Goal: Task Accomplishment & Management: Manage account settings

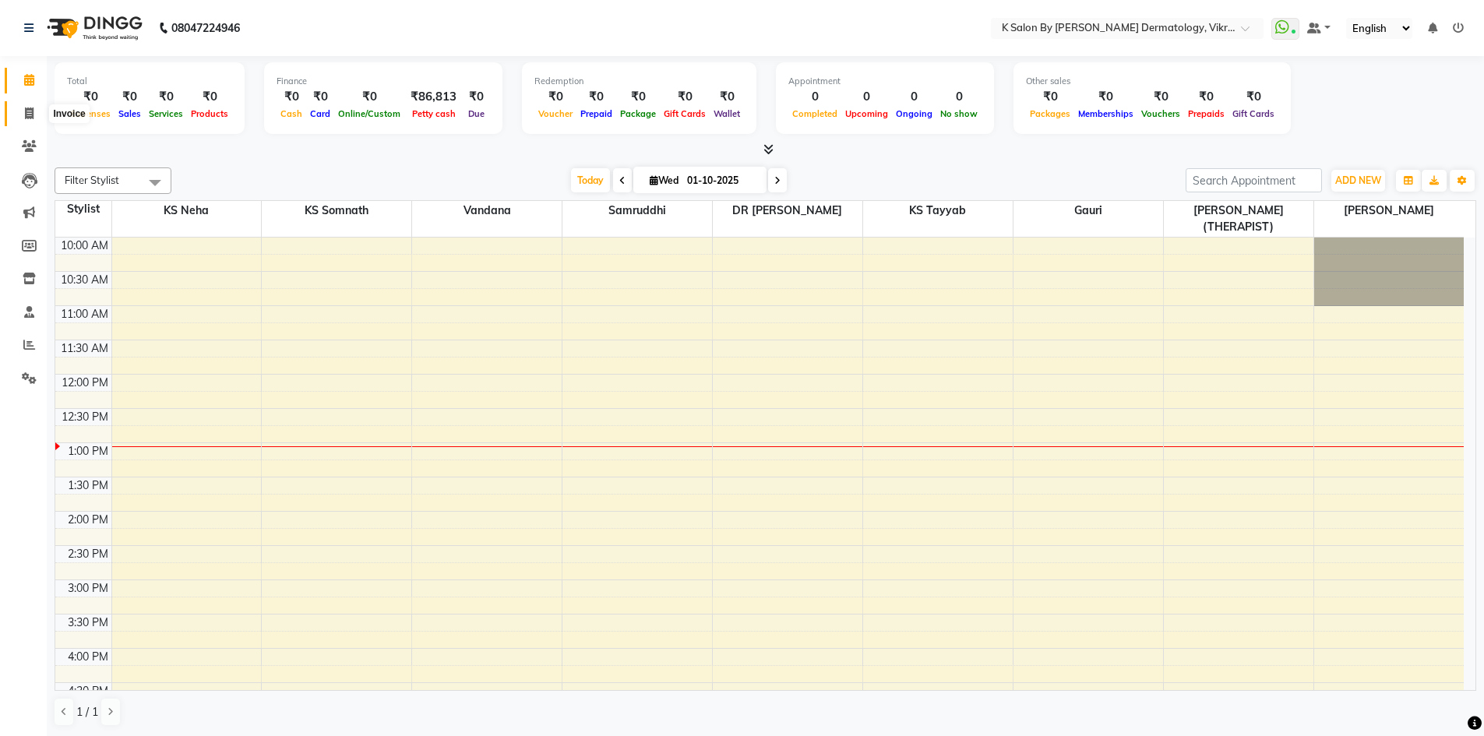
click at [33, 112] on icon at bounding box center [29, 114] width 9 height 12
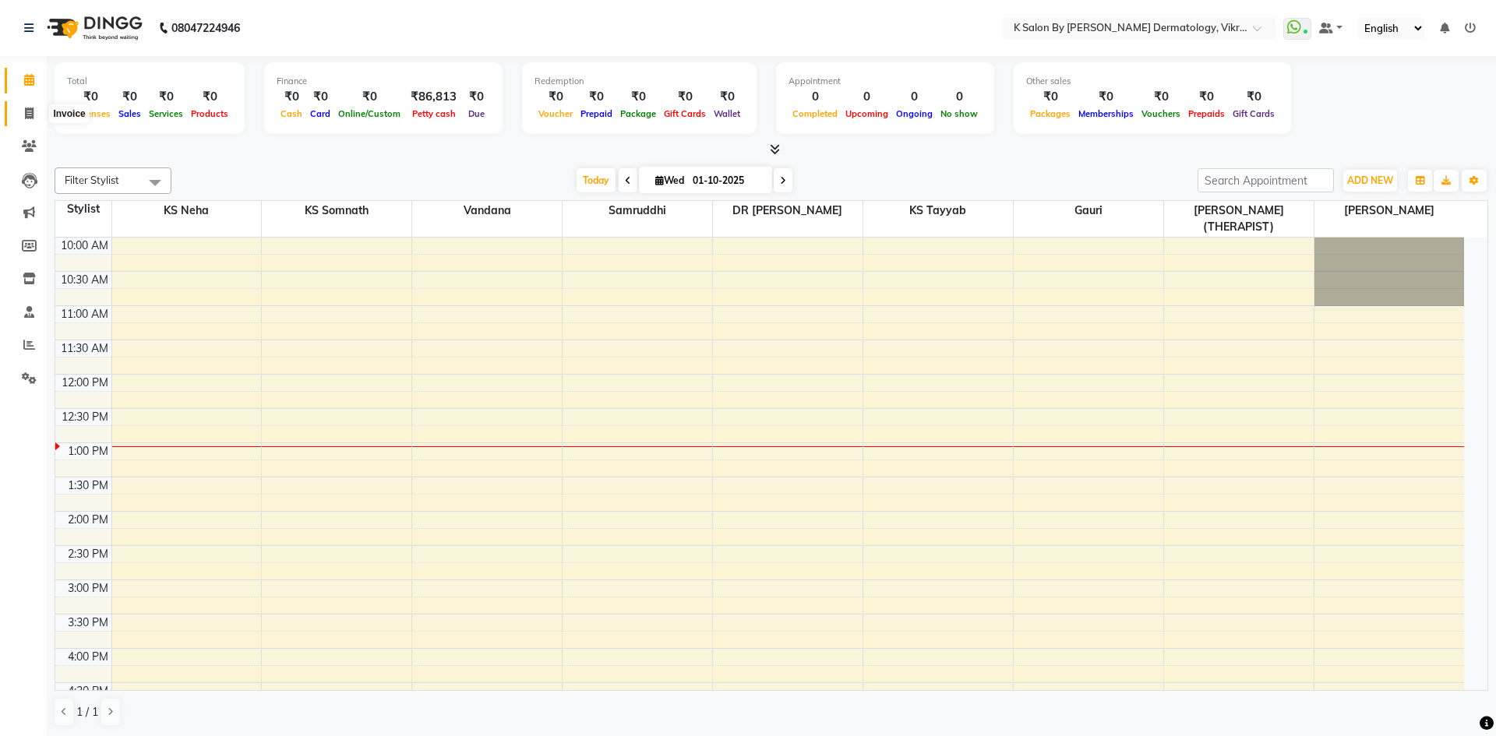
select select "6798"
select select "service"
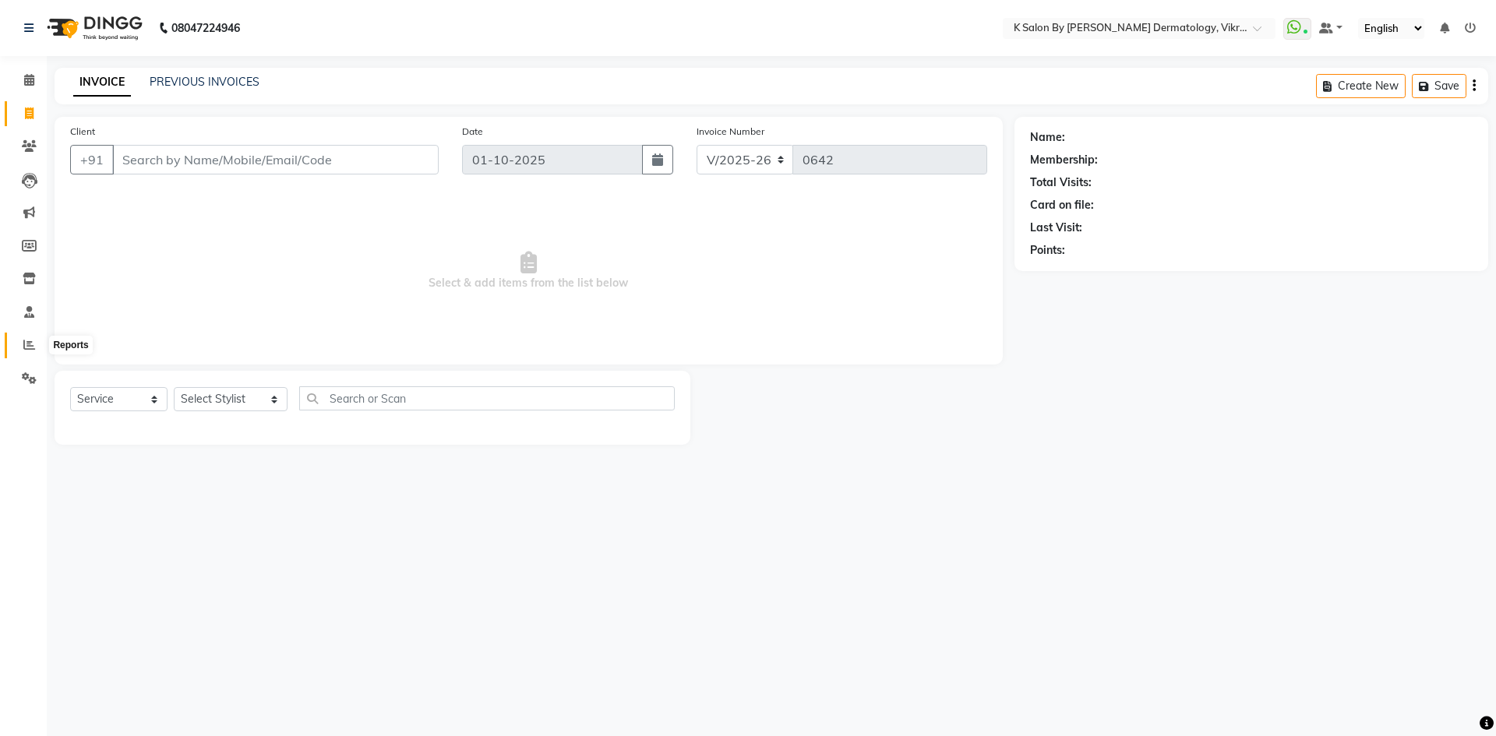
click at [23, 347] on icon at bounding box center [29, 345] width 12 height 12
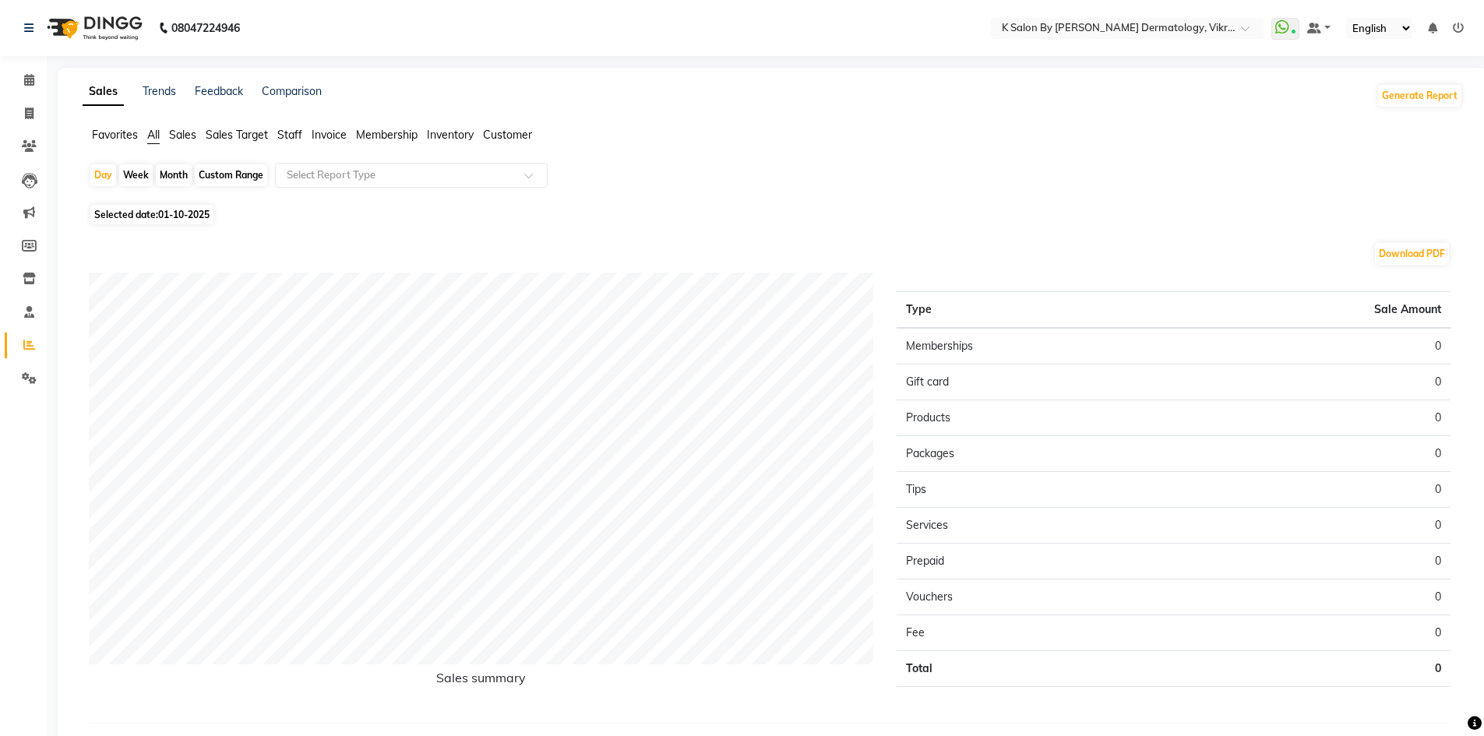
click at [170, 164] on div "Day Week Month Custom Range Select Report Type" at bounding box center [773, 181] width 1368 height 37
click at [177, 173] on div "Month" at bounding box center [174, 175] width 36 height 22
select select "10"
select select "2025"
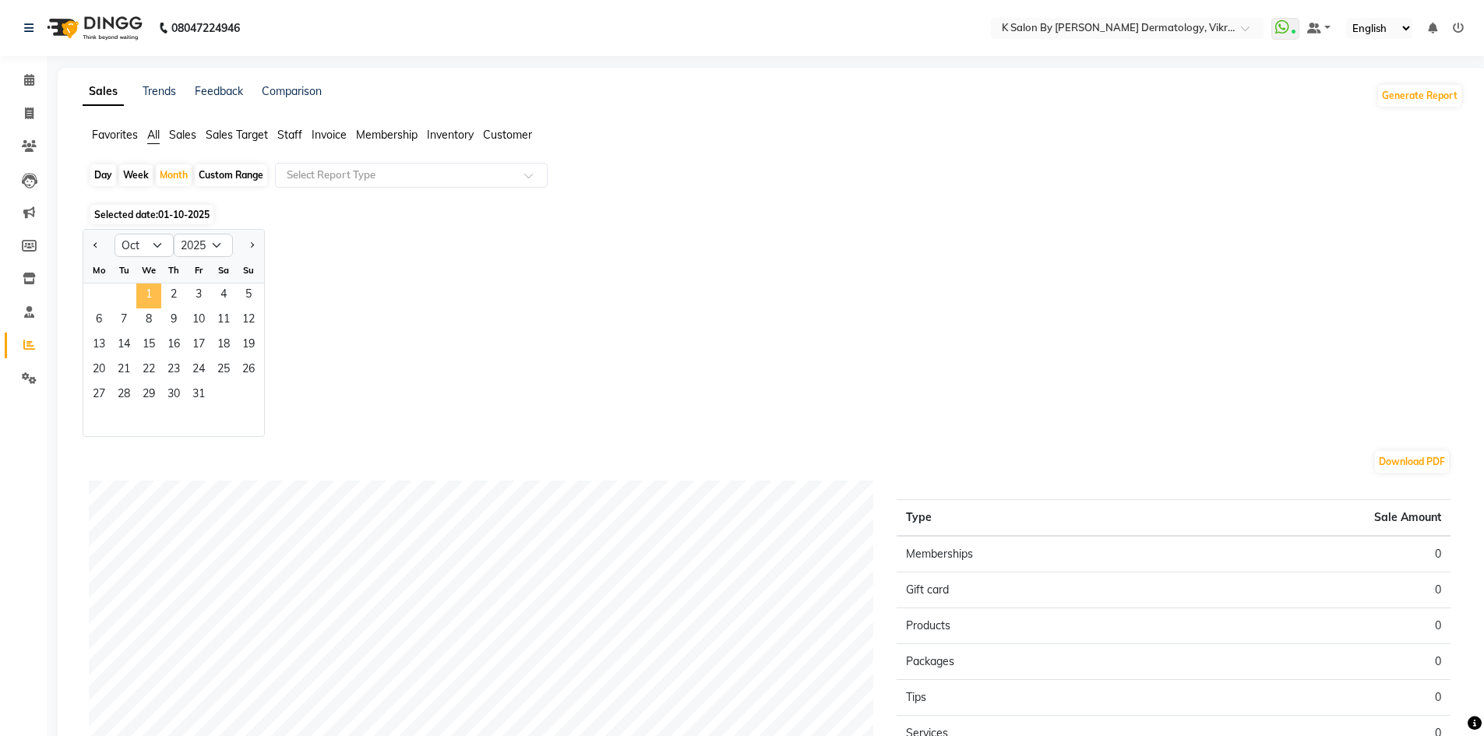
click at [151, 294] on span "1" at bounding box center [148, 296] width 25 height 25
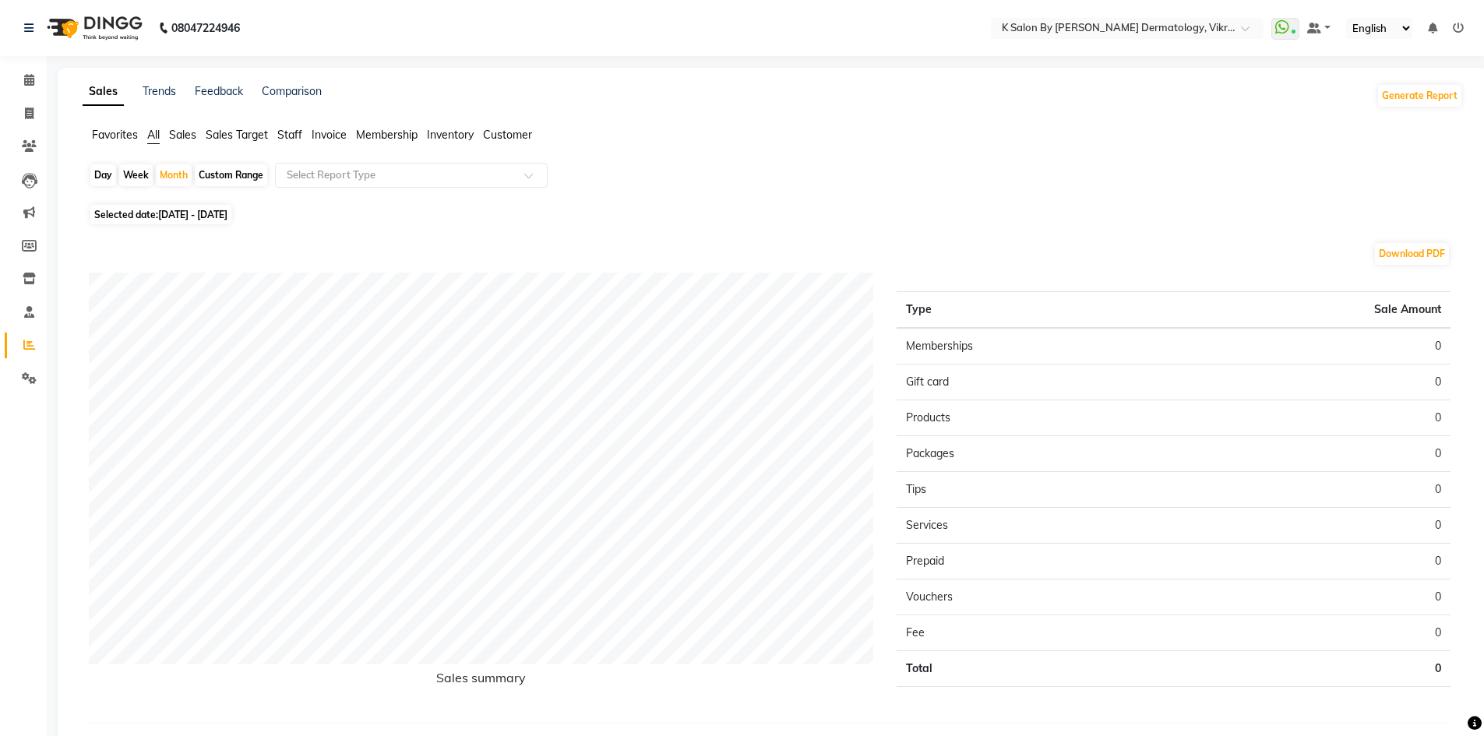
click at [168, 187] on div "Day Week Month Custom Range Select Report Type" at bounding box center [773, 181] width 1368 height 37
click at [185, 172] on div "Month" at bounding box center [174, 175] width 36 height 22
select select "10"
select select "2025"
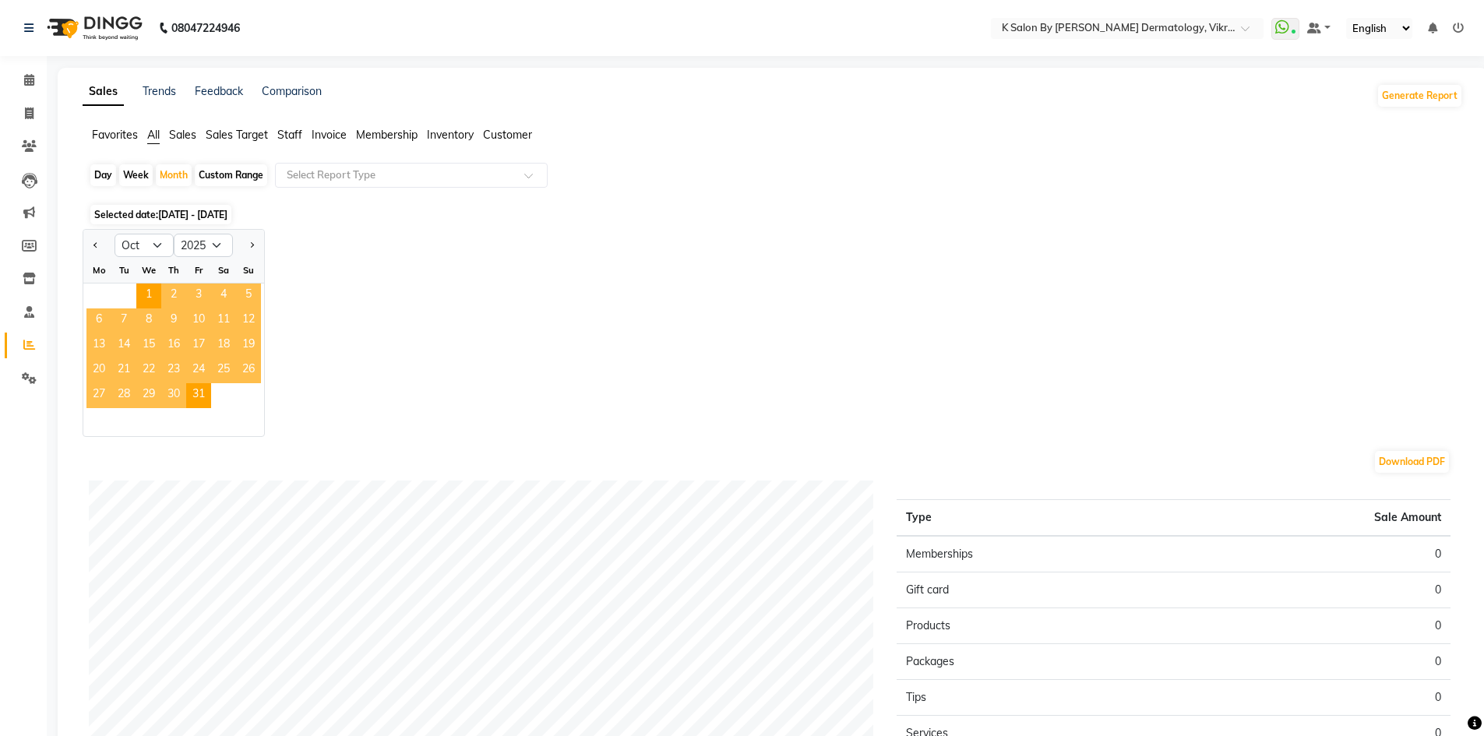
click at [291, 132] on span "Staff" at bounding box center [289, 135] width 25 height 14
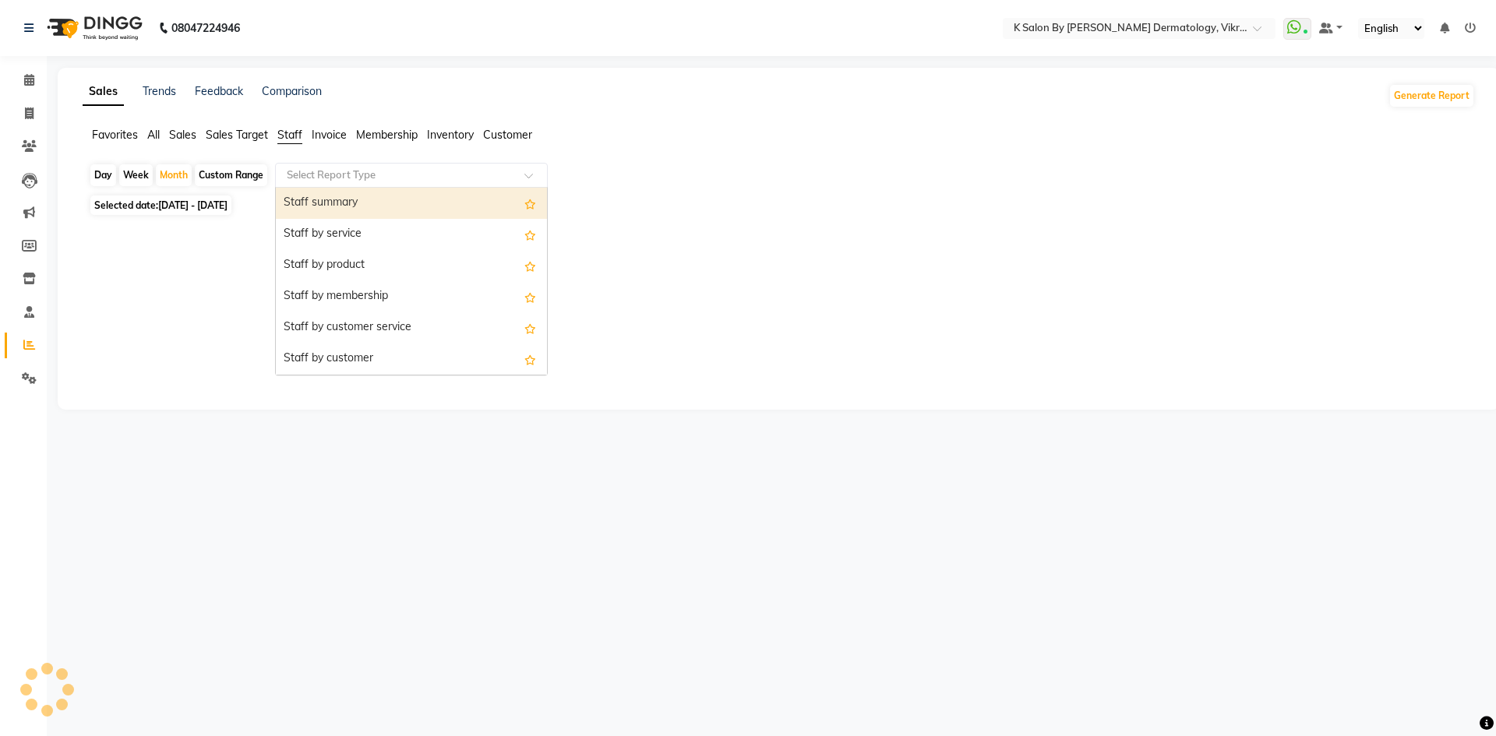
click at [535, 170] on div at bounding box center [411, 176] width 271 height 16
drag, startPoint x: 461, startPoint y: 199, endPoint x: 648, endPoint y: 218, distance: 187.9
click at [475, 199] on div "Staff summary" at bounding box center [411, 203] width 271 height 31
click at [478, 174] on input "text" at bounding box center [396, 176] width 224 height 16
click at [396, 209] on div "Staff summary" at bounding box center [411, 203] width 271 height 31
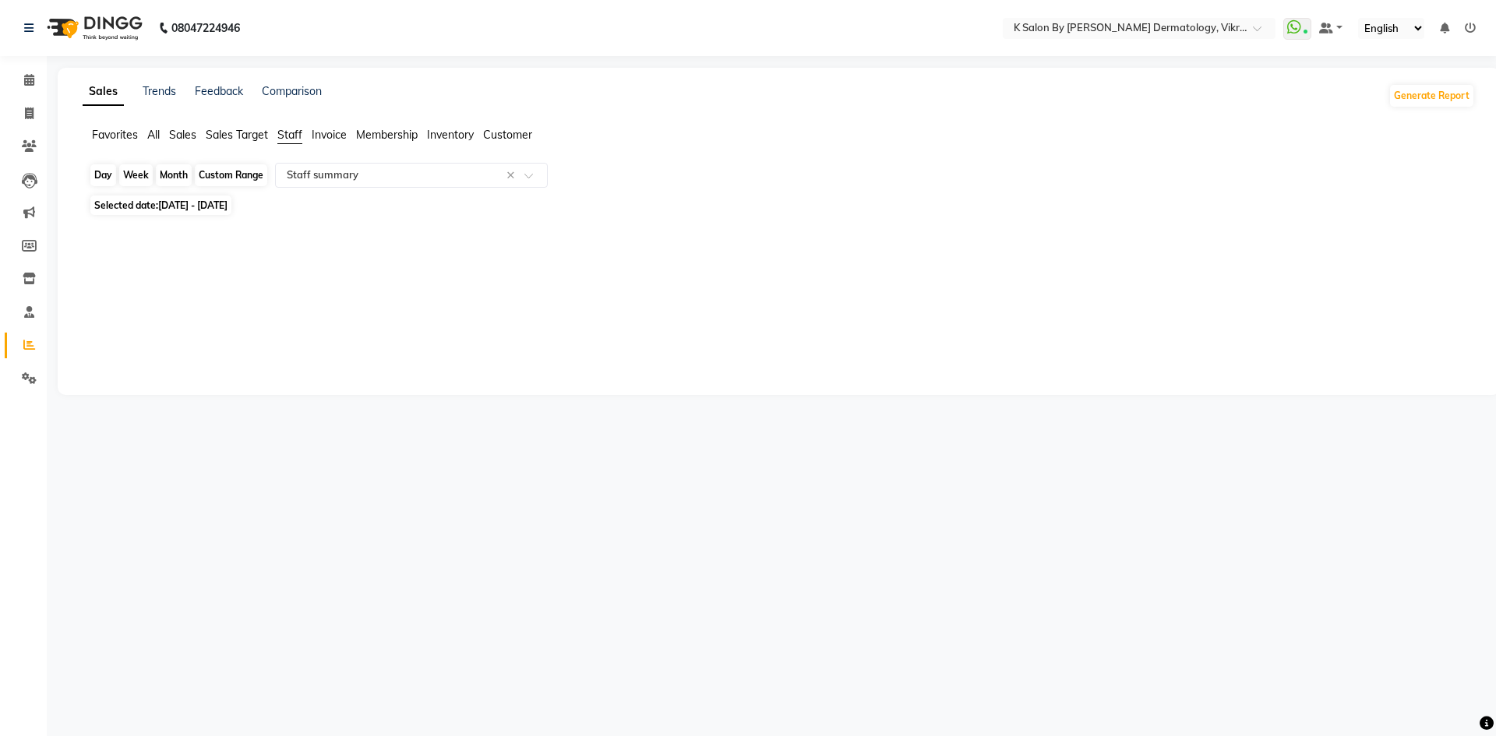
click at [169, 176] on div "Month" at bounding box center [174, 175] width 36 height 22
select select "10"
select select "2025"
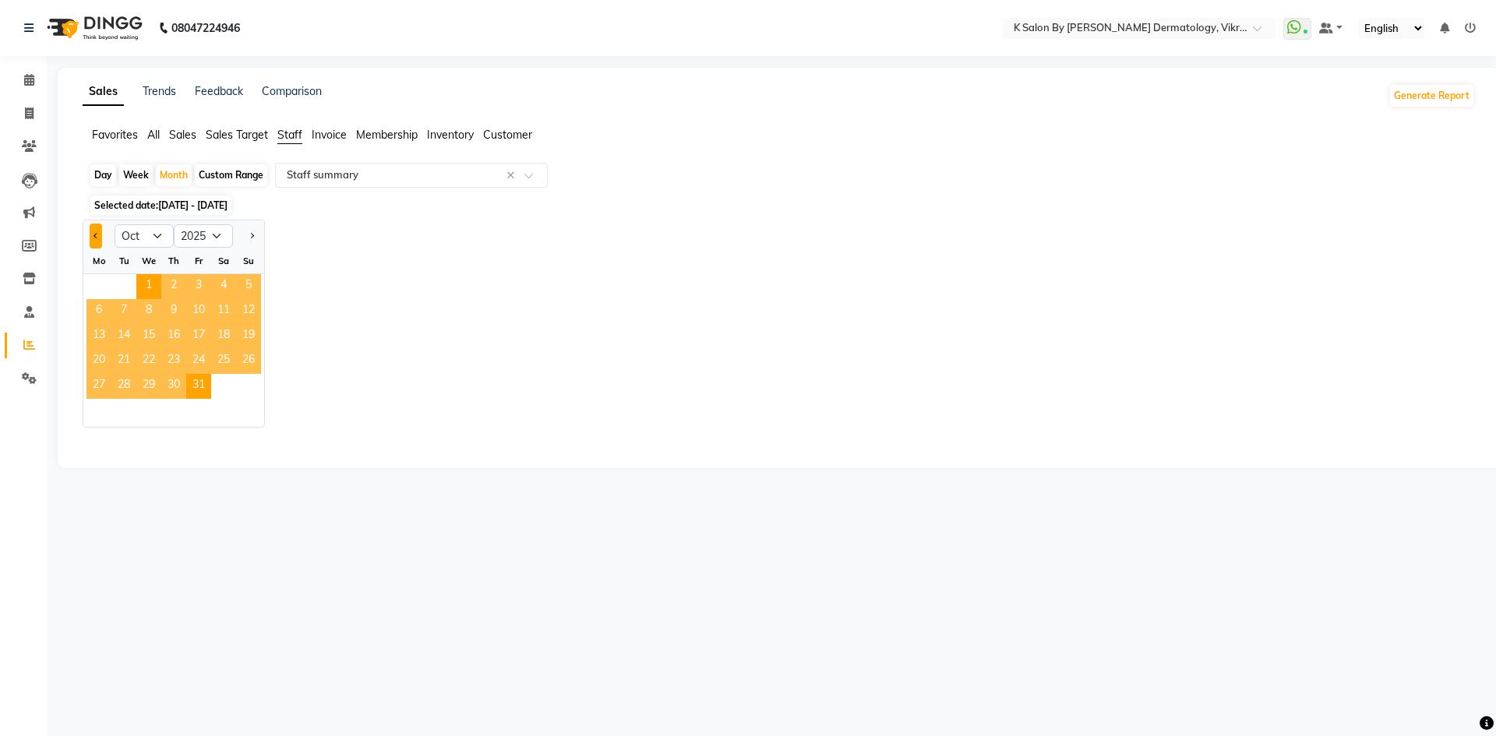
click at [94, 238] on button "Previous month" at bounding box center [96, 236] width 12 height 25
select select "9"
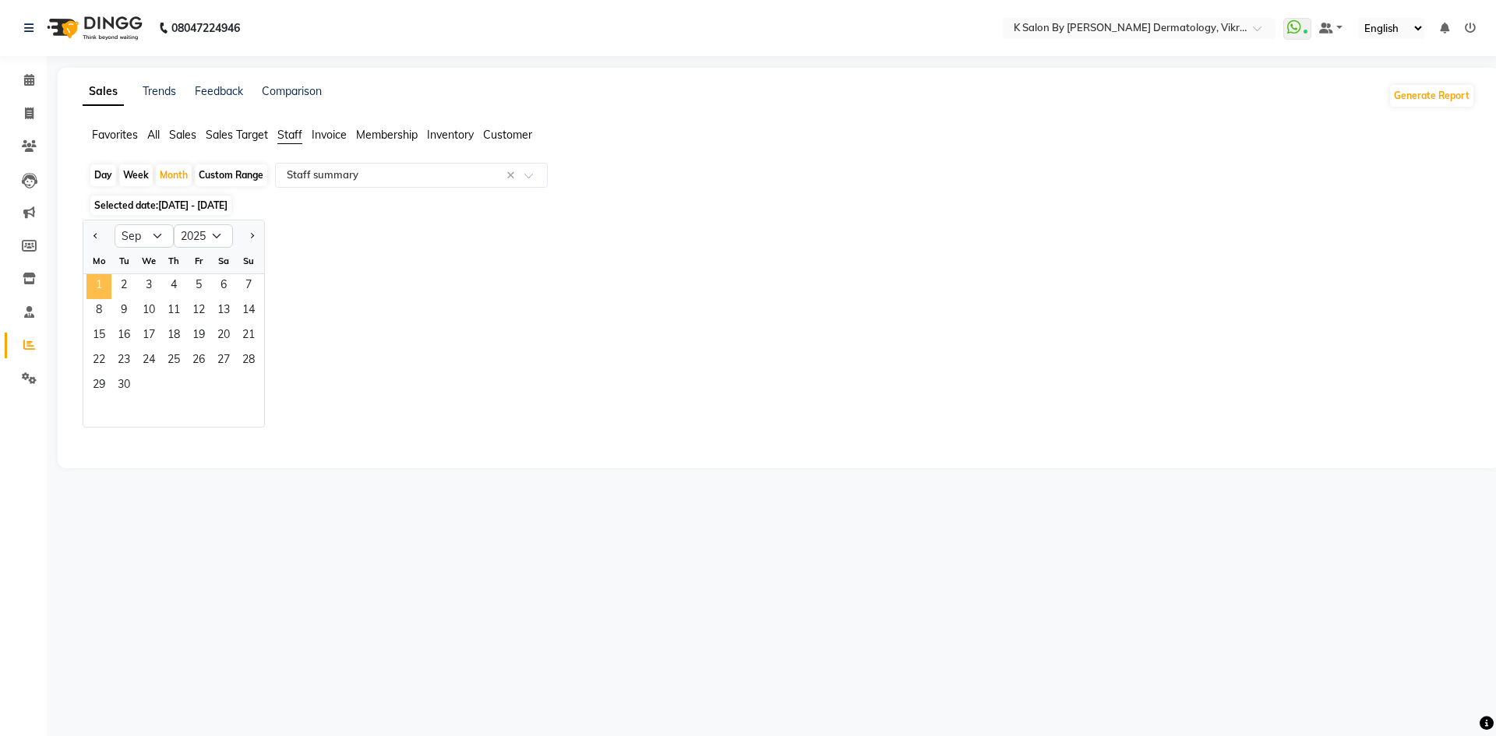
click at [110, 285] on span "1" at bounding box center [98, 286] width 25 height 25
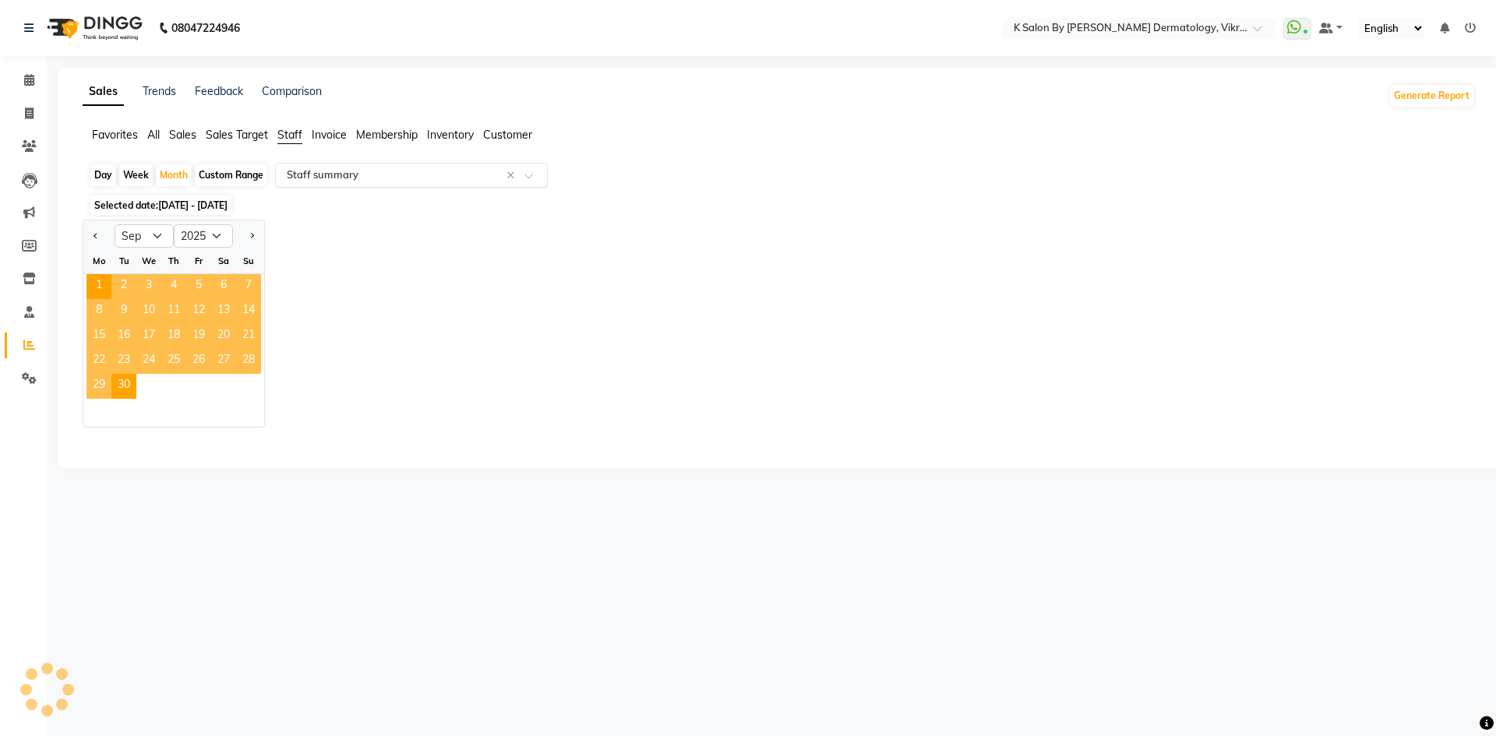
select select "full_report"
select select "csv"
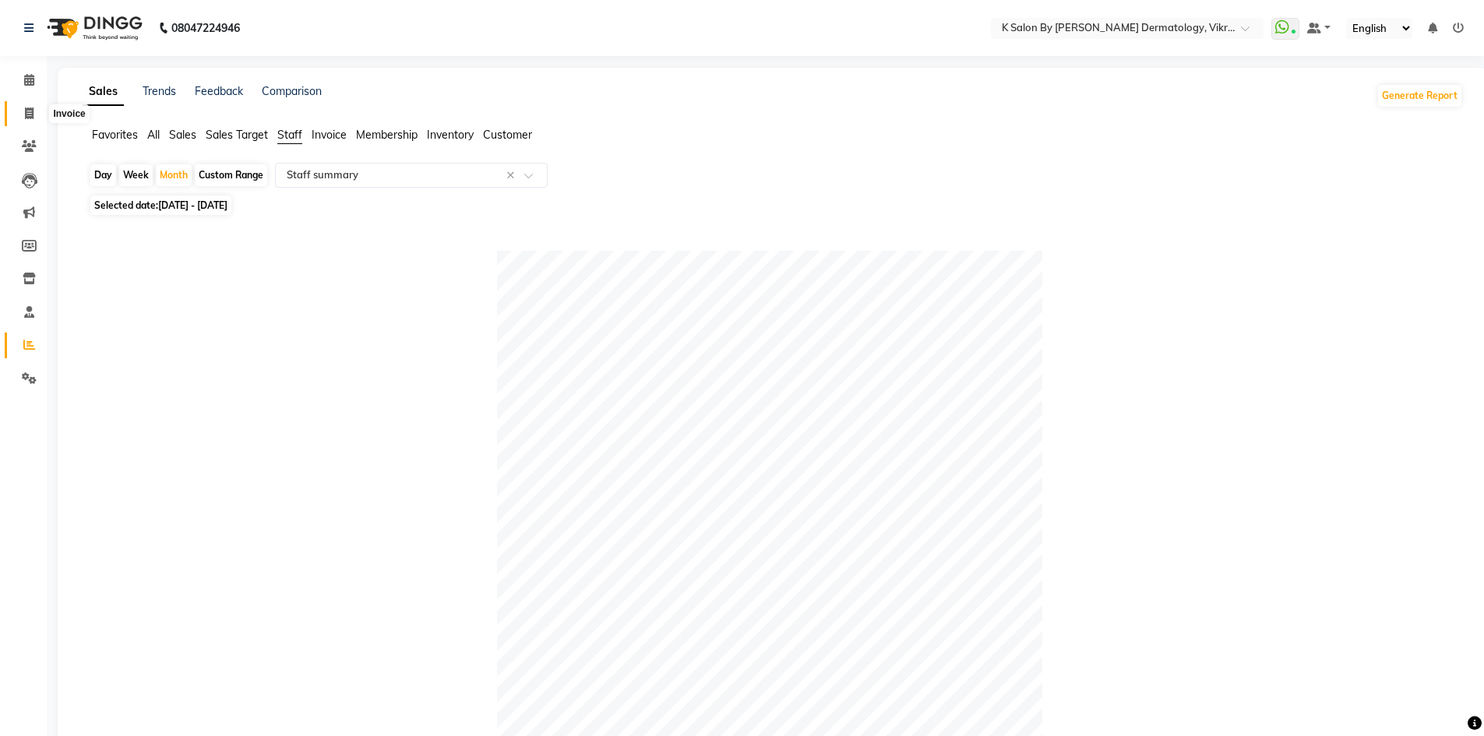
click at [29, 116] on icon at bounding box center [29, 114] width 9 height 12
select select "service"
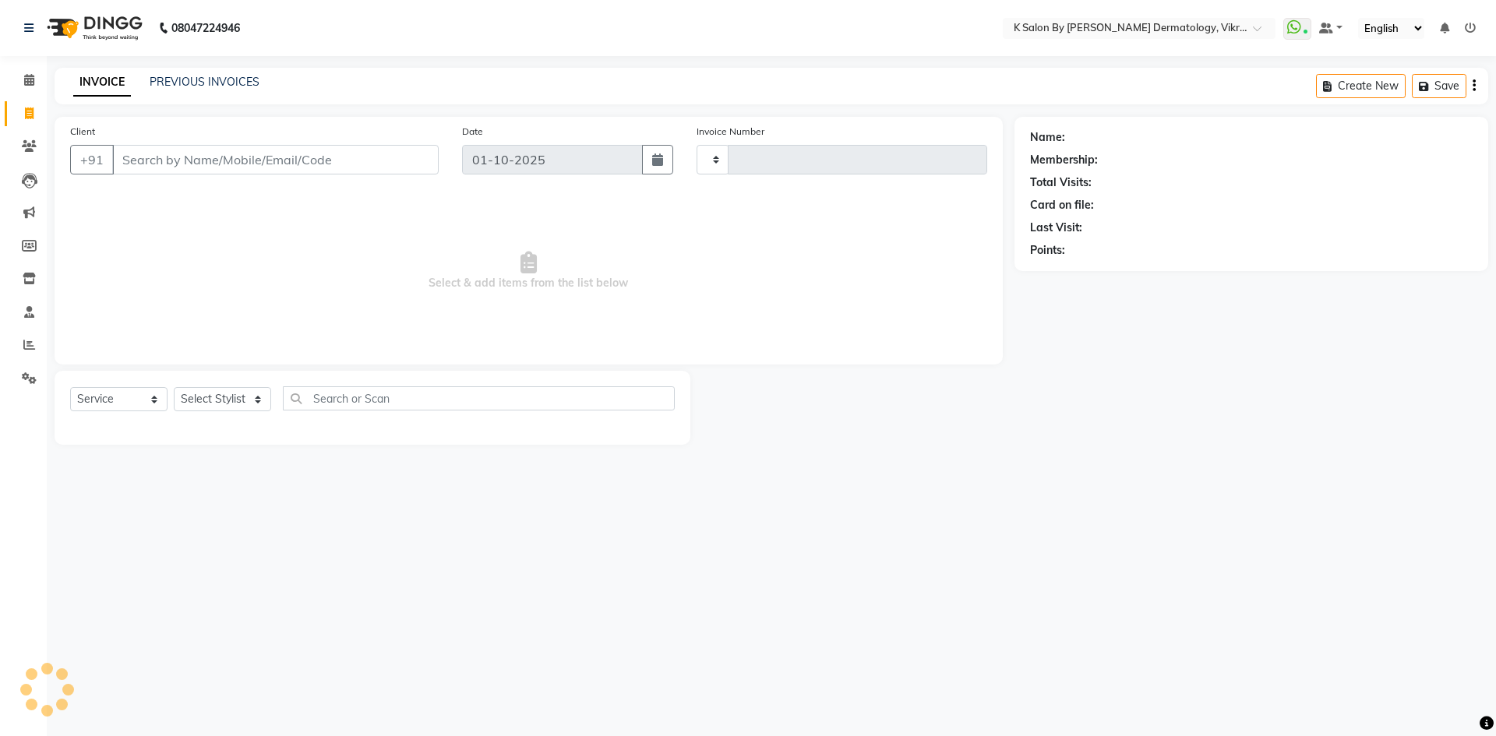
type input "0642"
select select "6798"
click at [30, 178] on icon at bounding box center [30, 181] width 16 height 16
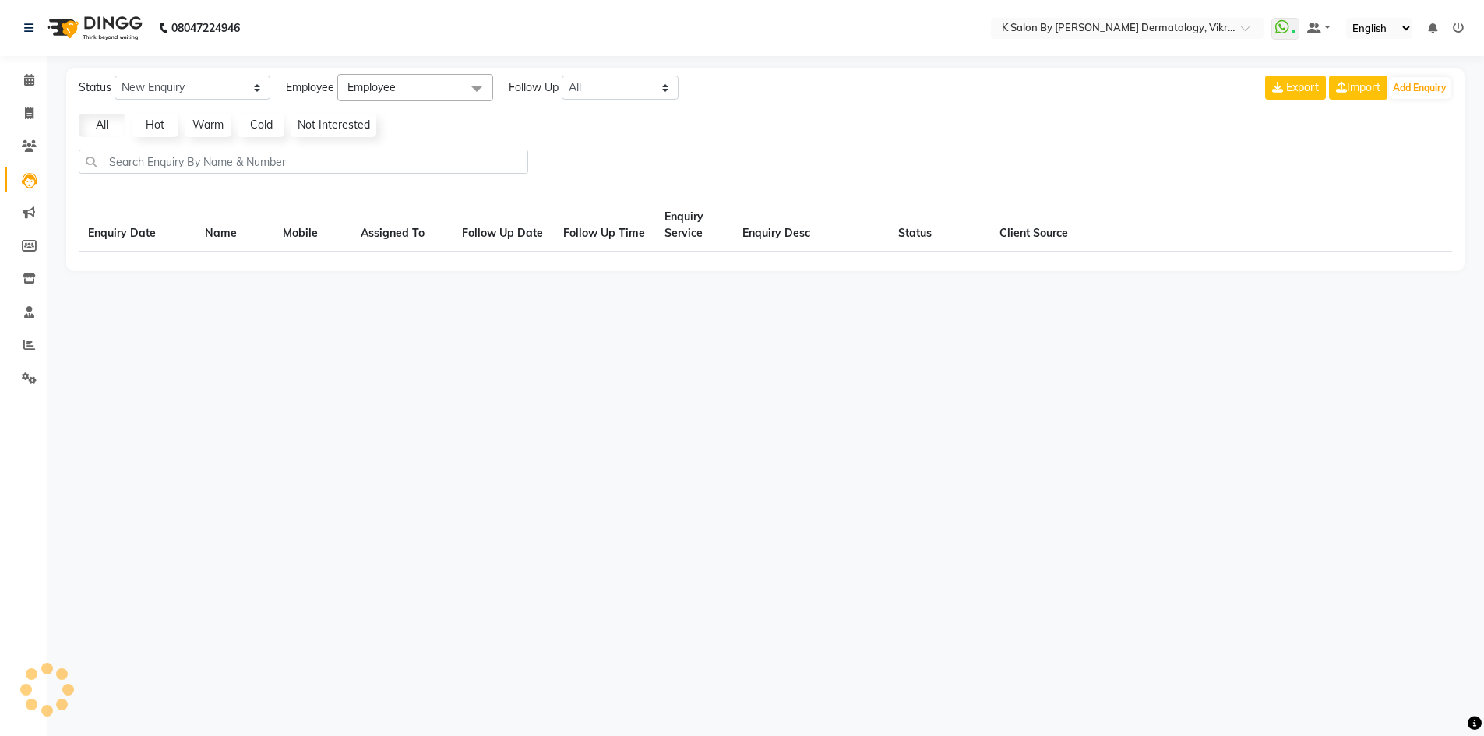
select select "10"
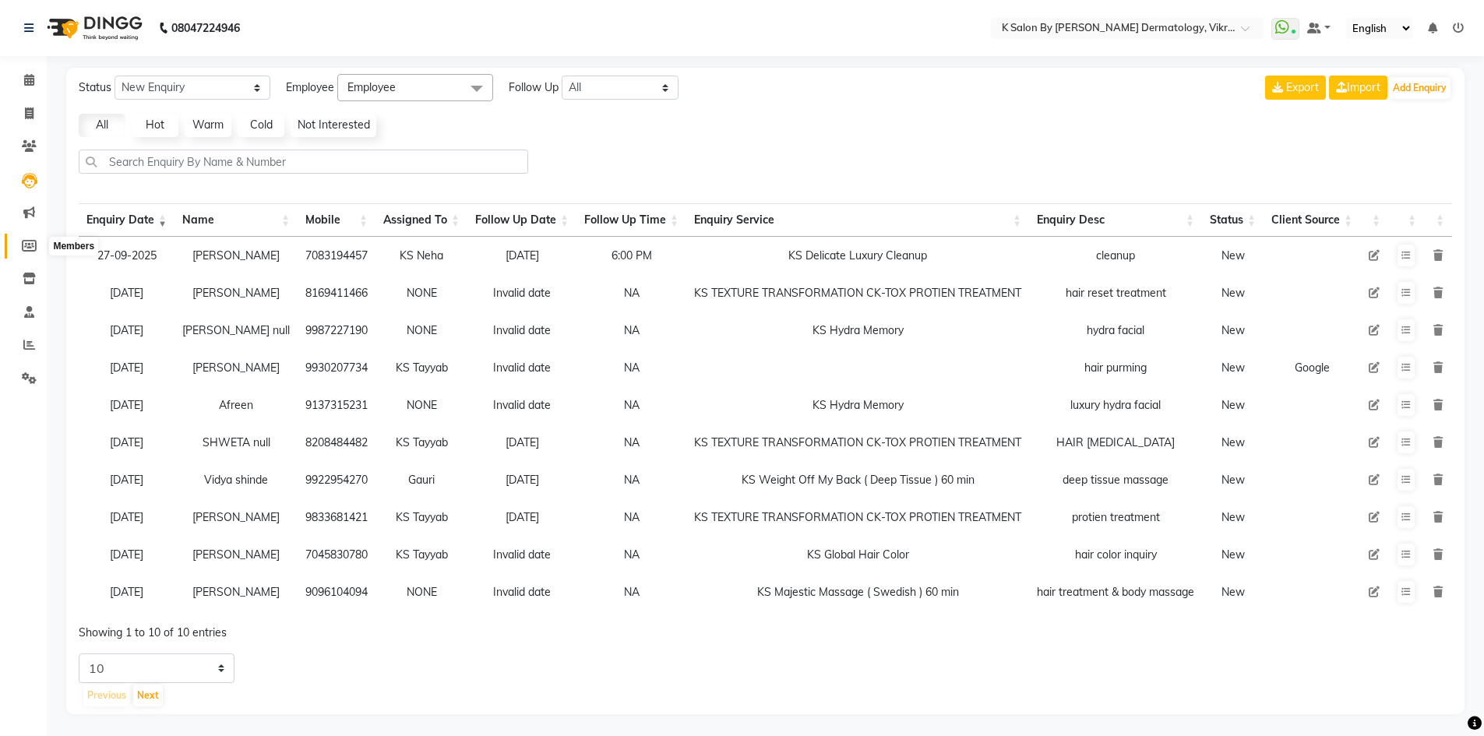
click at [26, 245] on icon at bounding box center [29, 246] width 15 height 12
select select
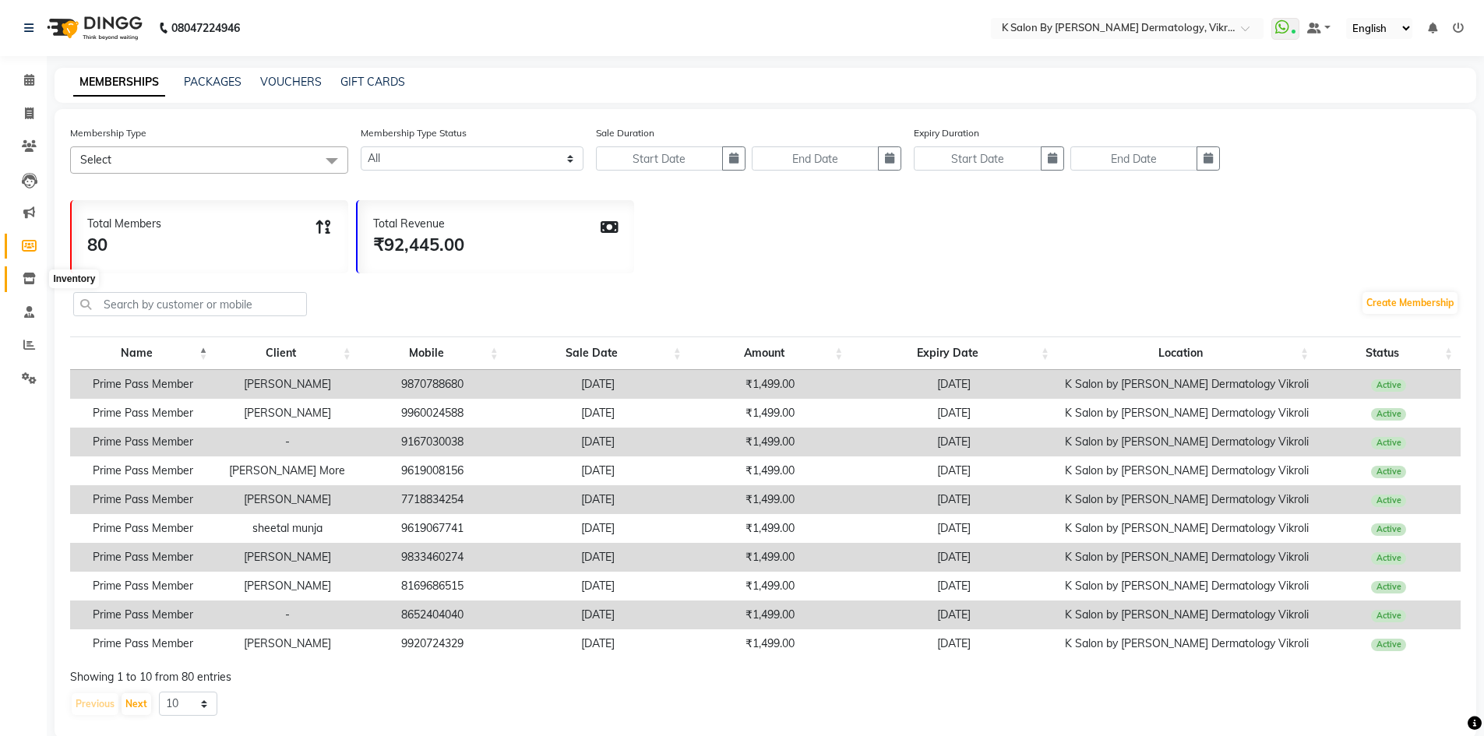
click at [26, 282] on icon at bounding box center [29, 279] width 13 height 12
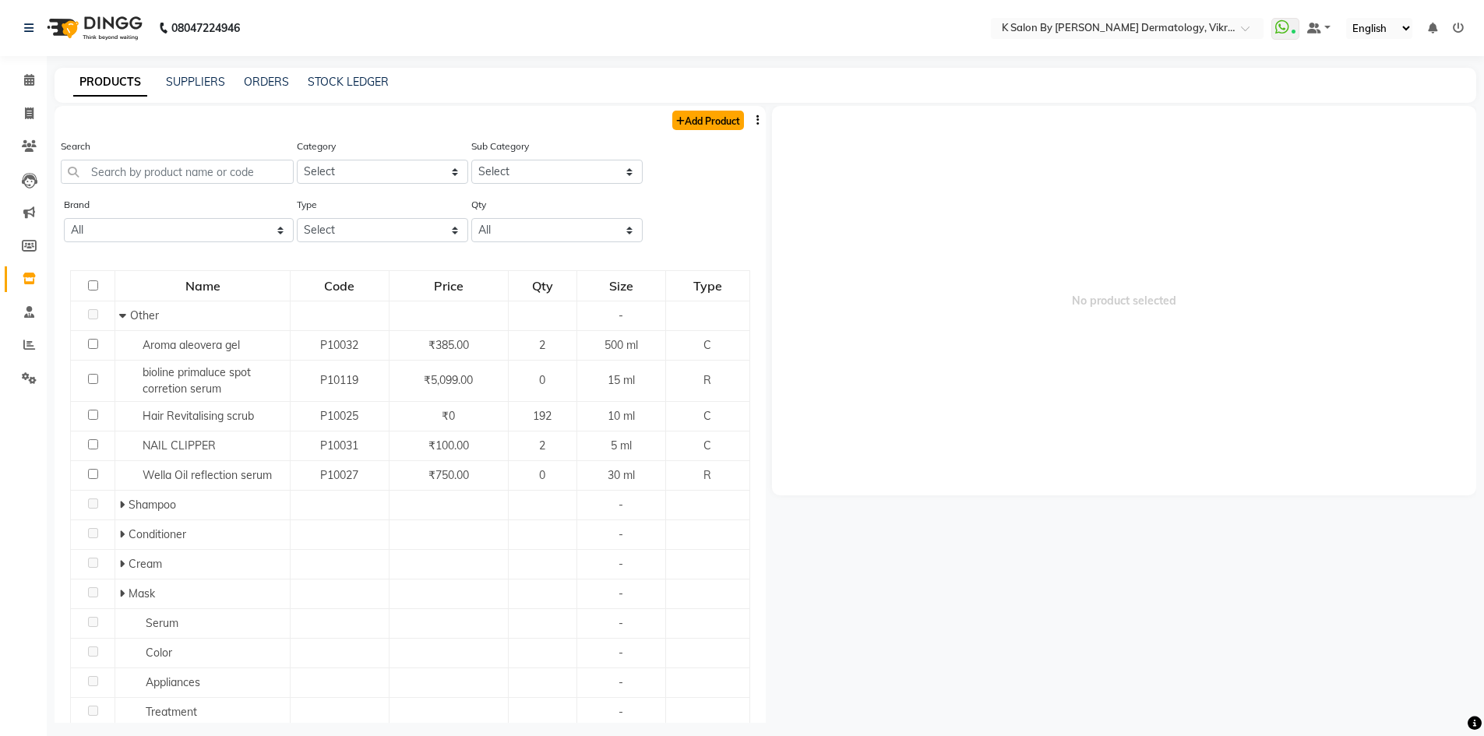
click at [688, 125] on link "Add Product" at bounding box center [708, 120] width 72 height 19
select select "true"
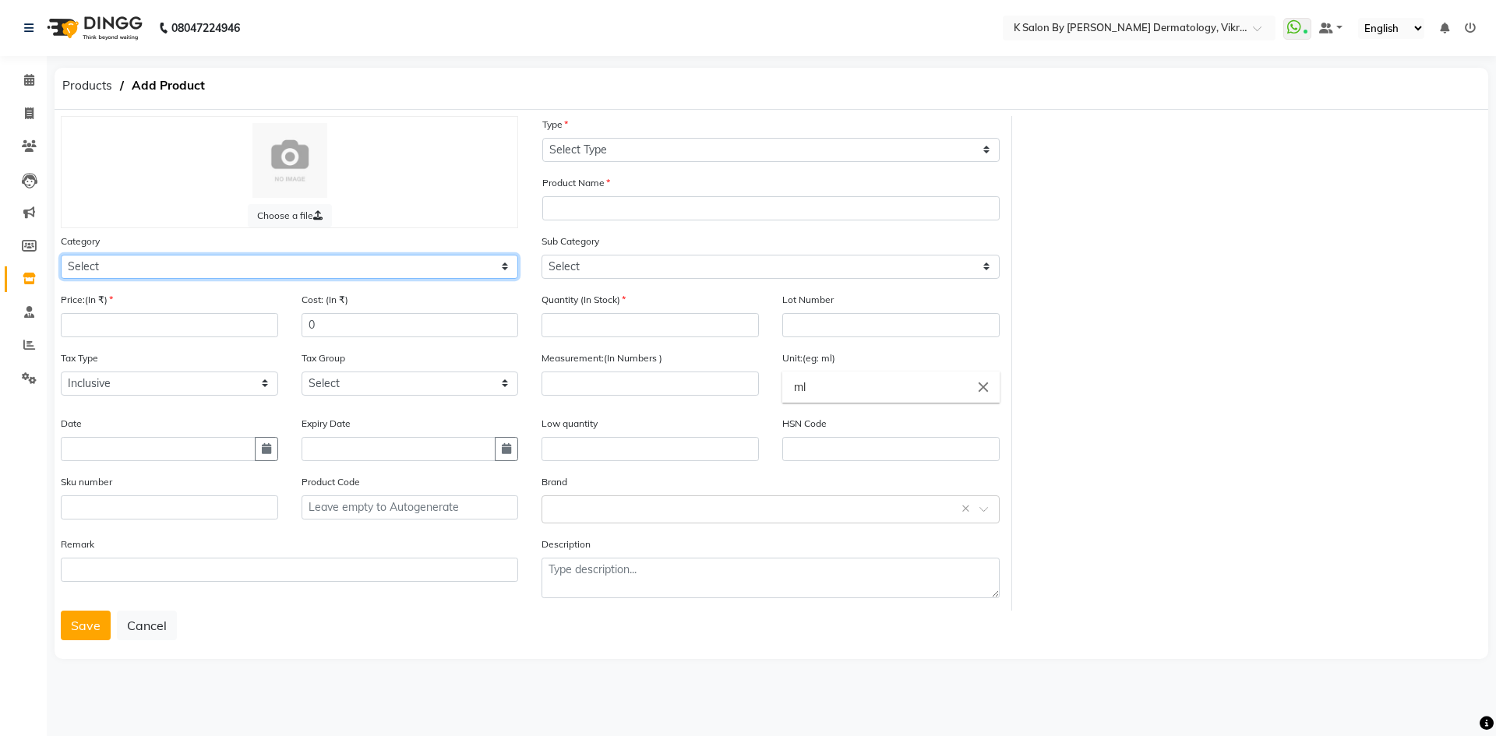
click at [503, 263] on select "Select Hair Skin Makeup Personal Care Appliances [PERSON_NAME] Waxing Disposabl…" at bounding box center [289, 267] width 457 height 24
click at [123, 163] on div at bounding box center [289, 160] width 425 height 75
click at [72, 82] on span "Products" at bounding box center [87, 86] width 65 height 28
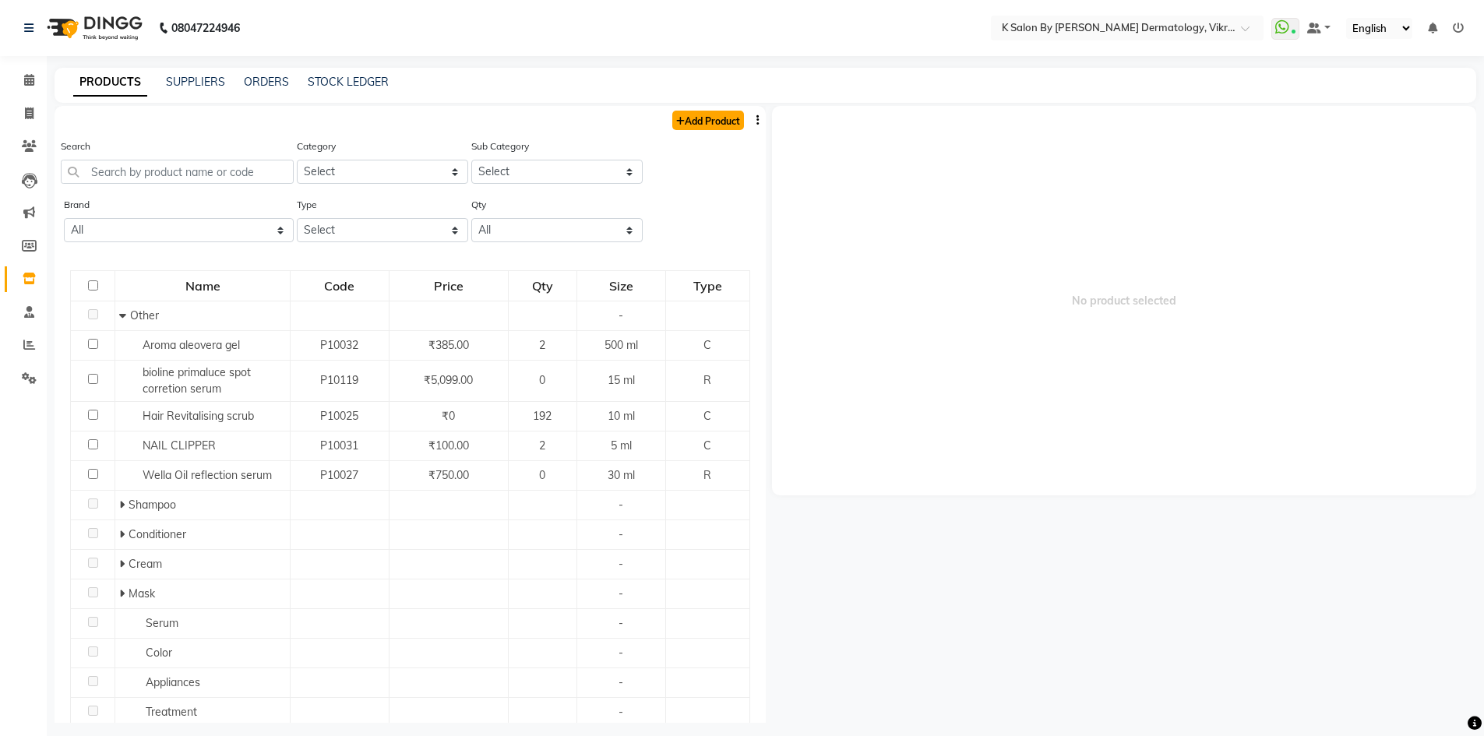
click at [687, 122] on link "Add Product" at bounding box center [708, 120] width 72 height 19
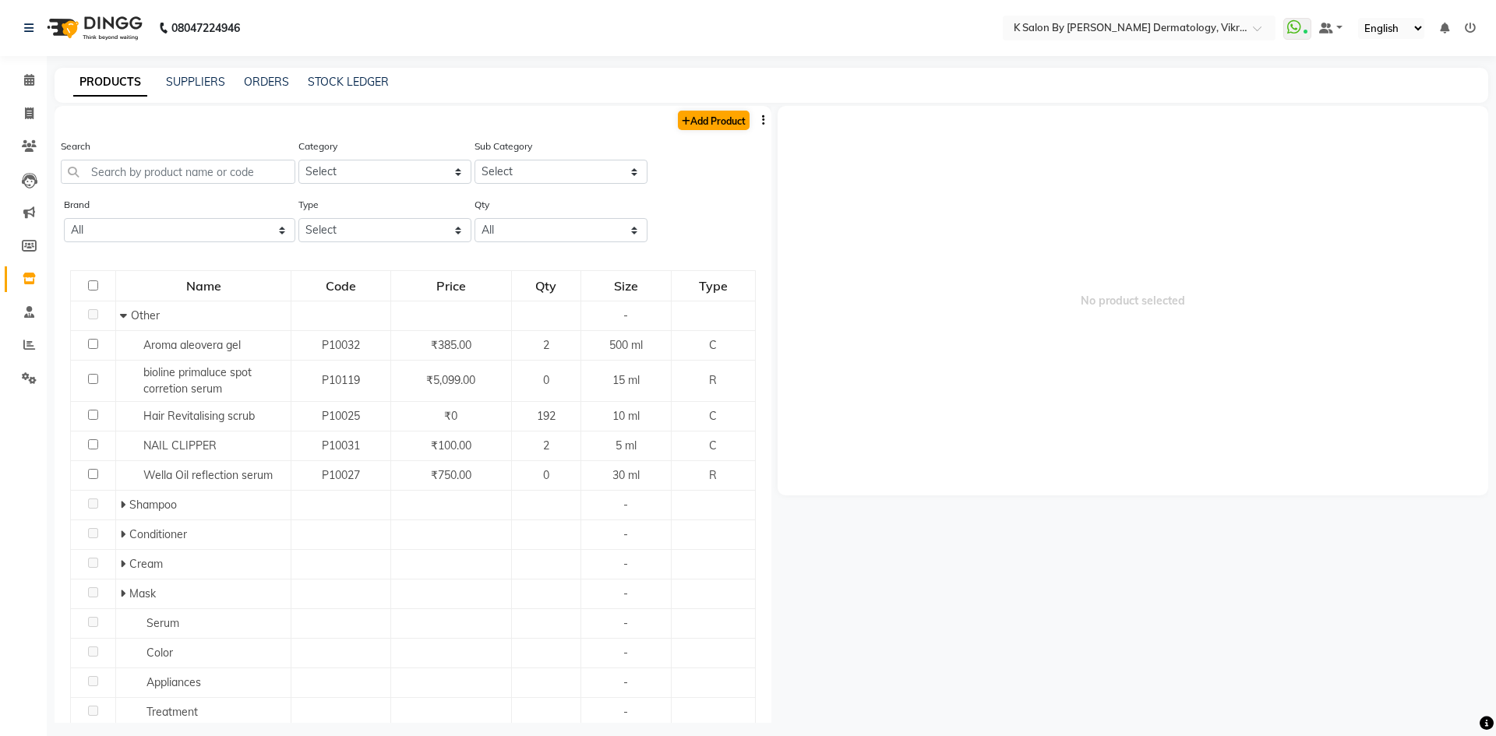
select select "true"
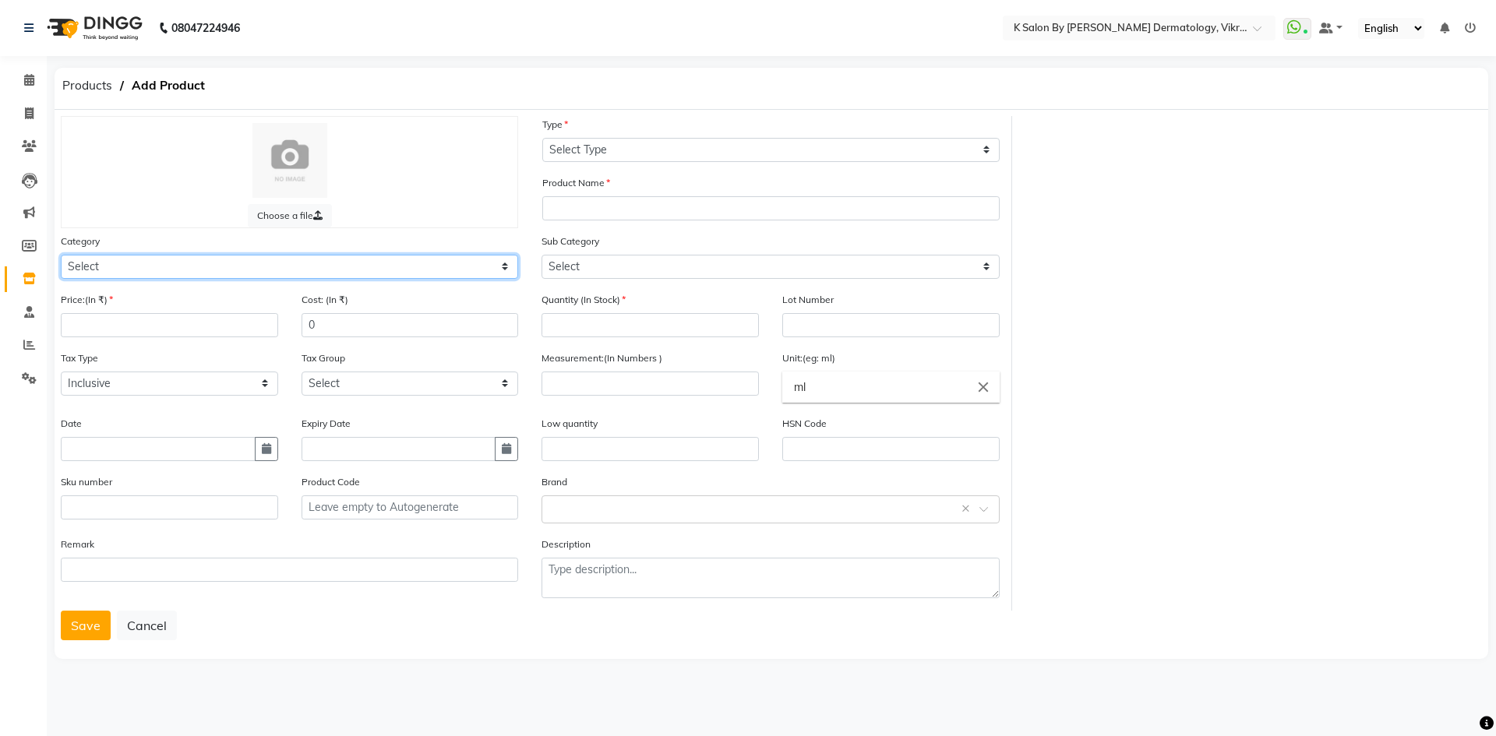
click at [499, 269] on select "Select Hair Skin Makeup Personal Care Appliances [PERSON_NAME] Waxing Disposabl…" at bounding box center [289, 267] width 457 height 24
click at [233, 199] on div "Choose a file" at bounding box center [289, 172] width 457 height 112
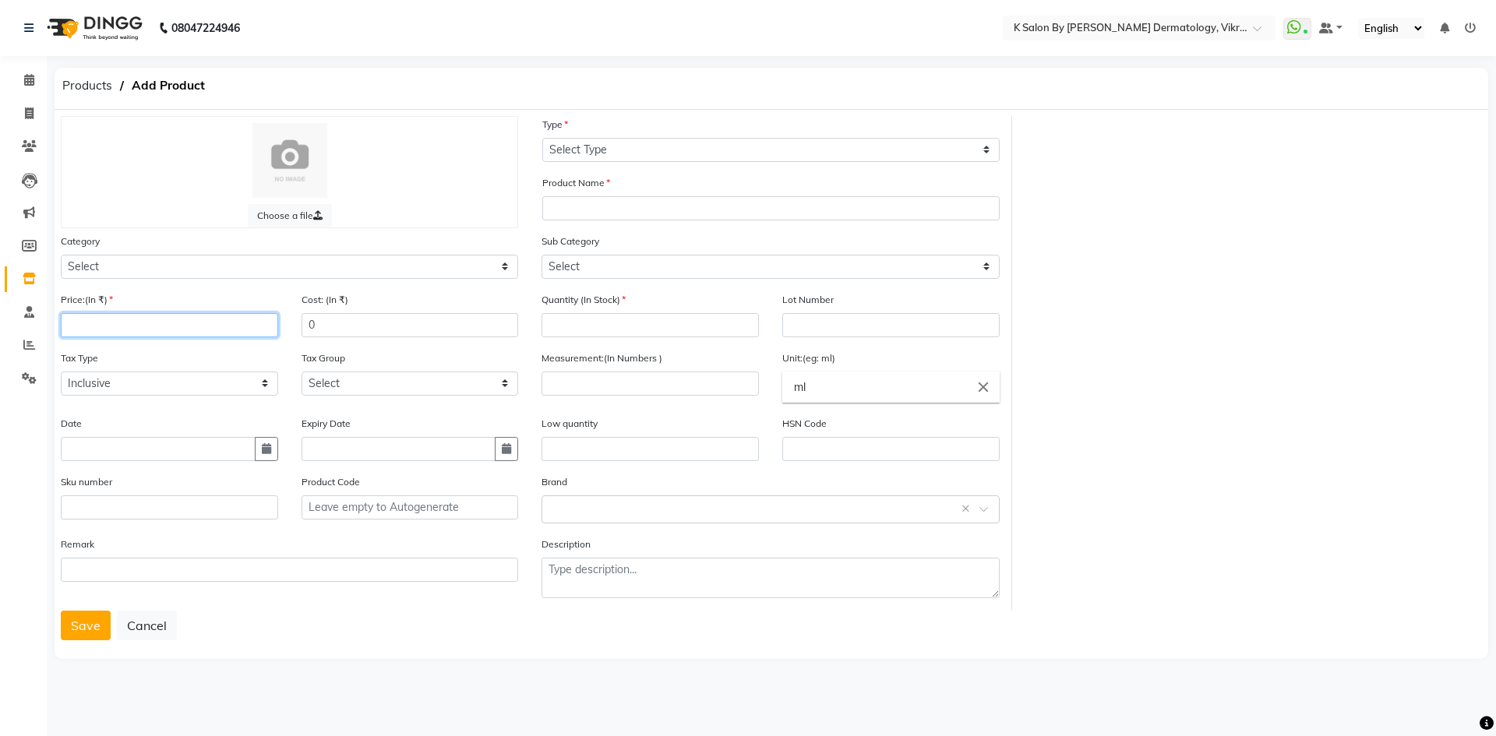
click at [84, 334] on input "number" at bounding box center [169, 325] width 217 height 24
click at [507, 384] on select "Select GST 5% GST-5% GST" at bounding box center [410, 384] width 217 height 24
click at [173, 407] on div "Tax Type Select Inclusive Exclusive" at bounding box center [169, 379] width 241 height 58
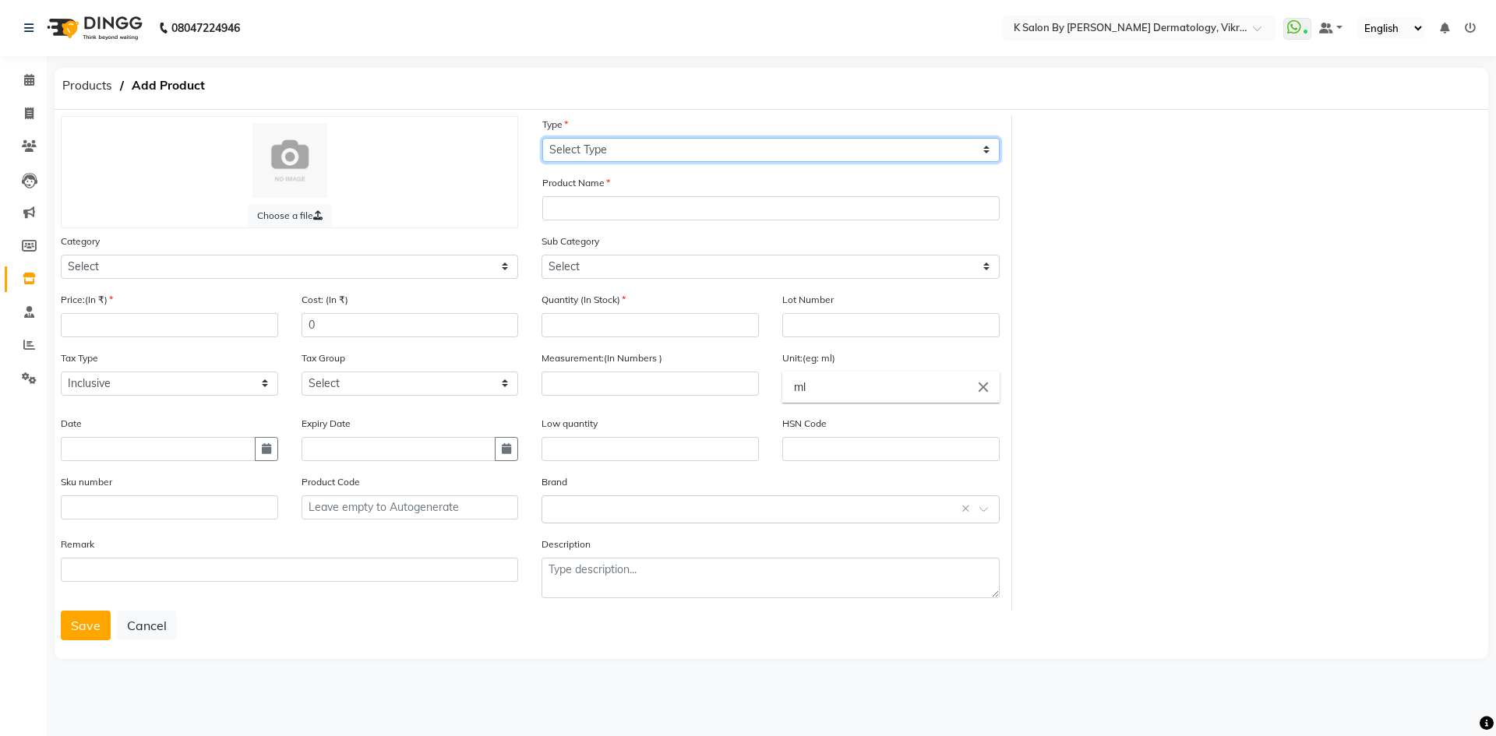
click at [987, 150] on select "Select Type Both Retail Consumable" at bounding box center [770, 150] width 457 height 24
click at [1139, 241] on div "Choose a file Type Select Type Both Retail Consumable Product Name Category Sel…" at bounding box center [771, 363] width 1445 height 495
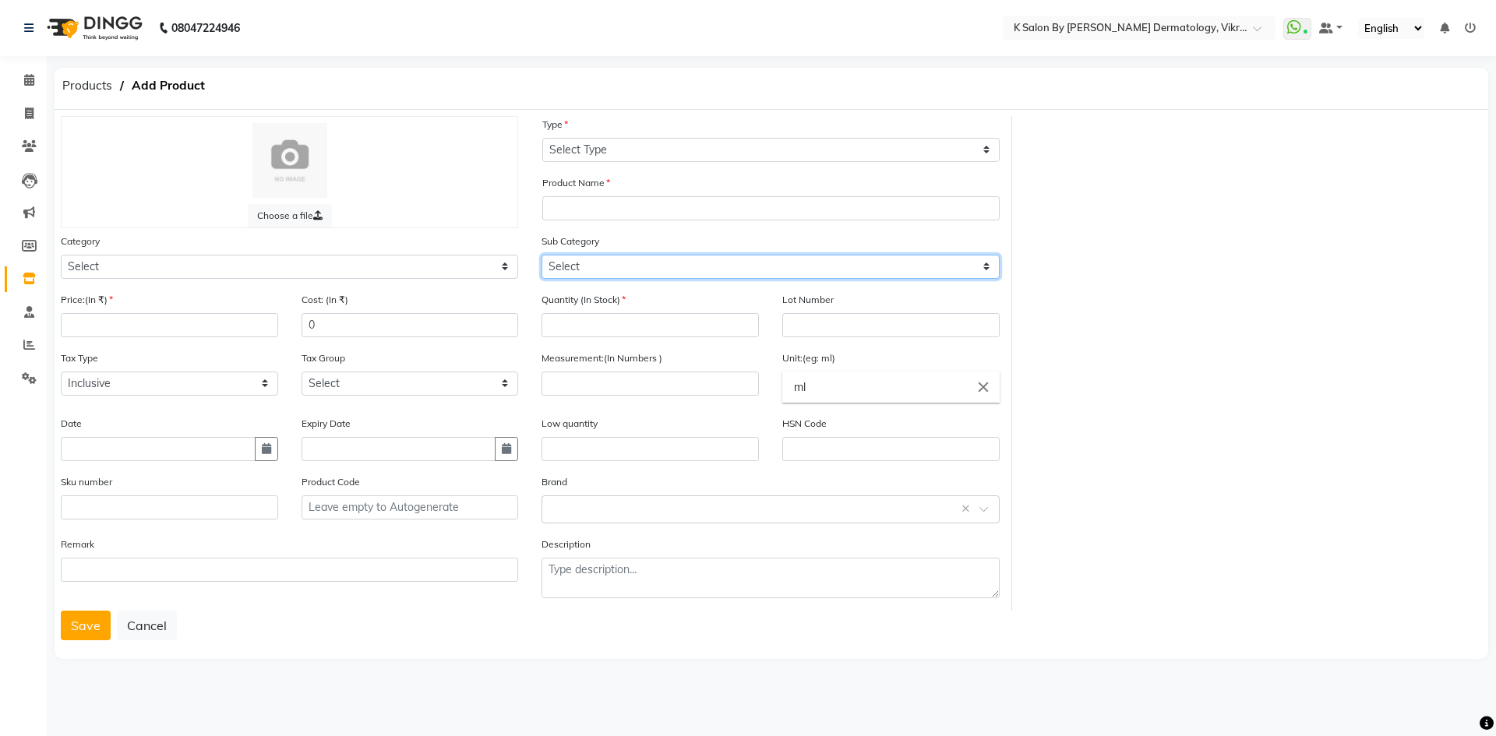
click at [988, 262] on select "Select" at bounding box center [770, 267] width 457 height 24
click at [700, 228] on div "Product Name" at bounding box center [771, 204] width 481 height 58
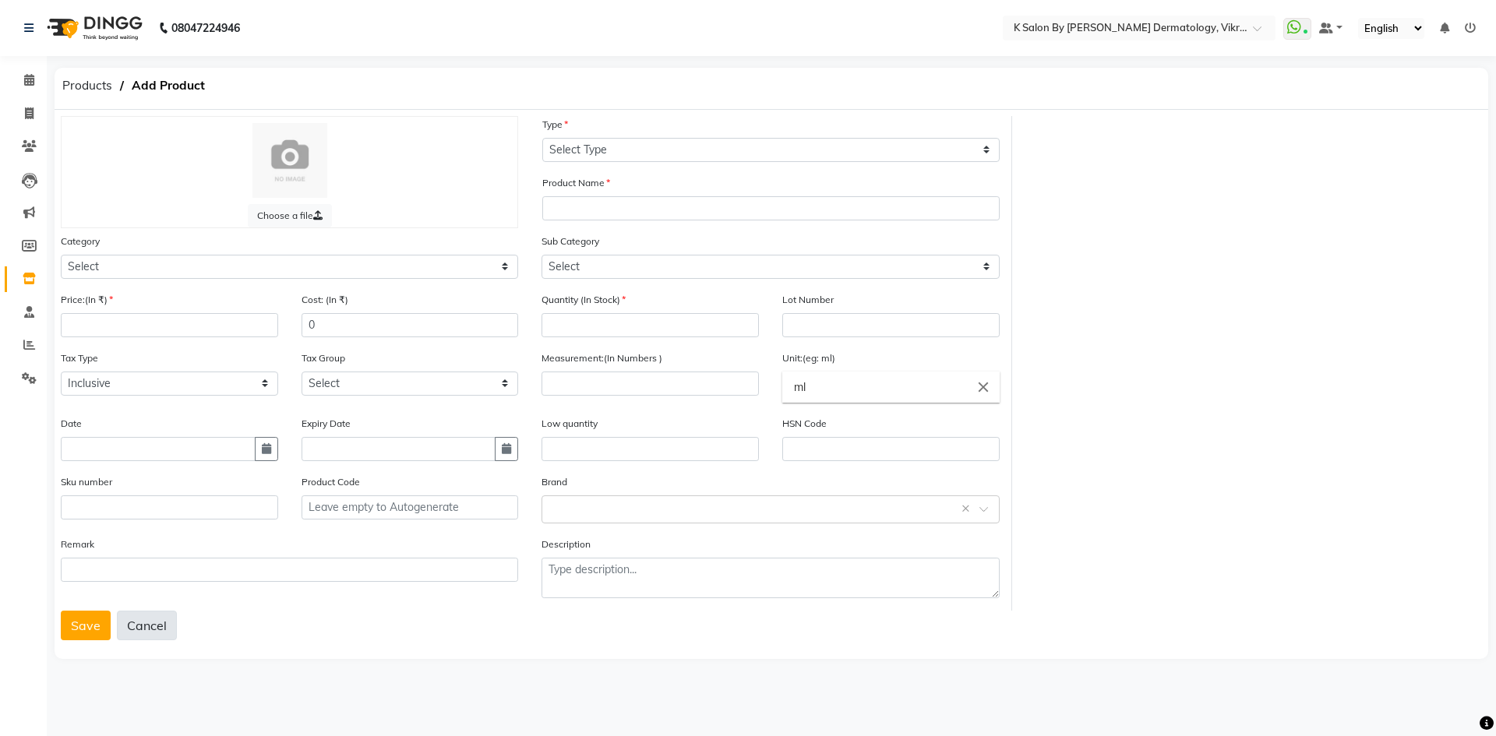
click at [160, 631] on button "Cancel" at bounding box center [147, 626] width 60 height 30
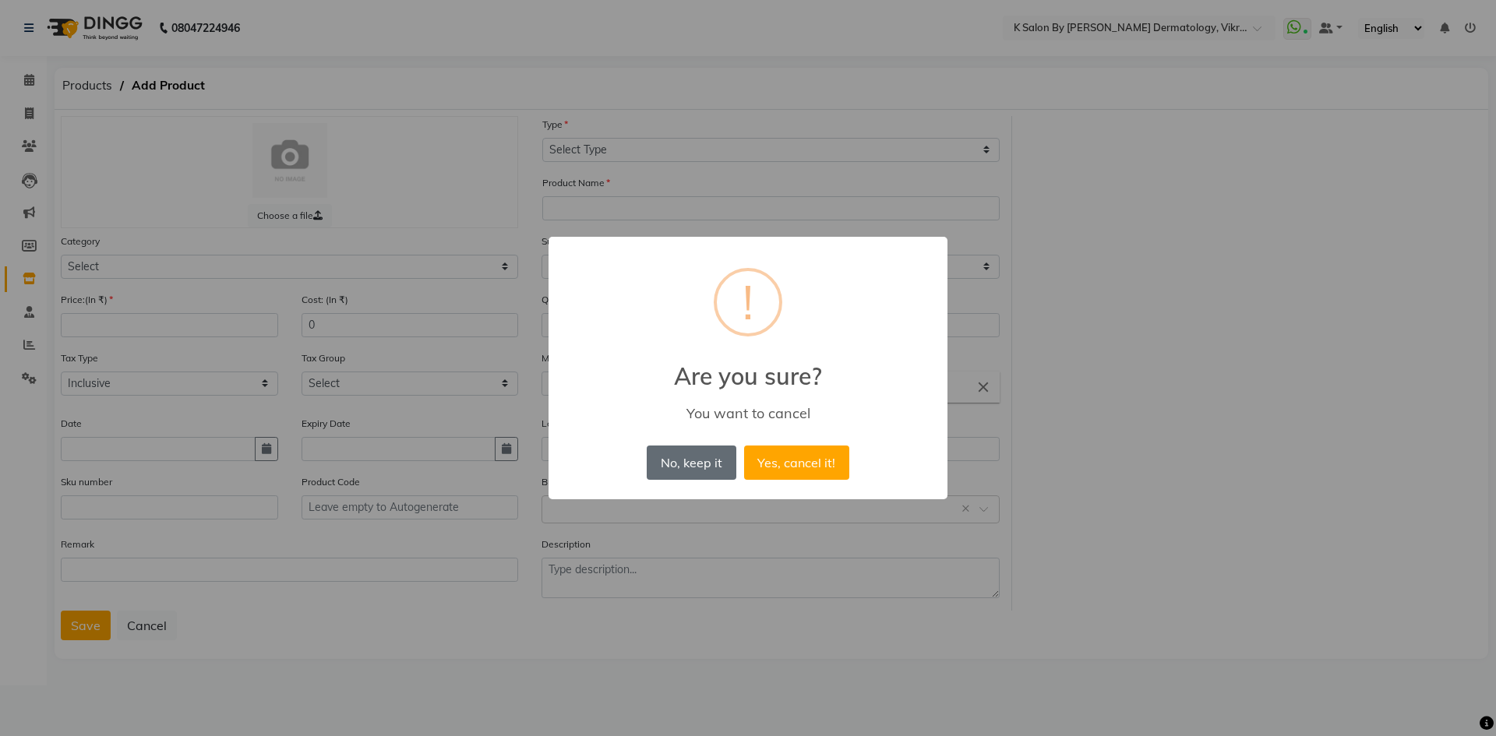
click at [679, 477] on button "No, keep it" at bounding box center [691, 463] width 89 height 34
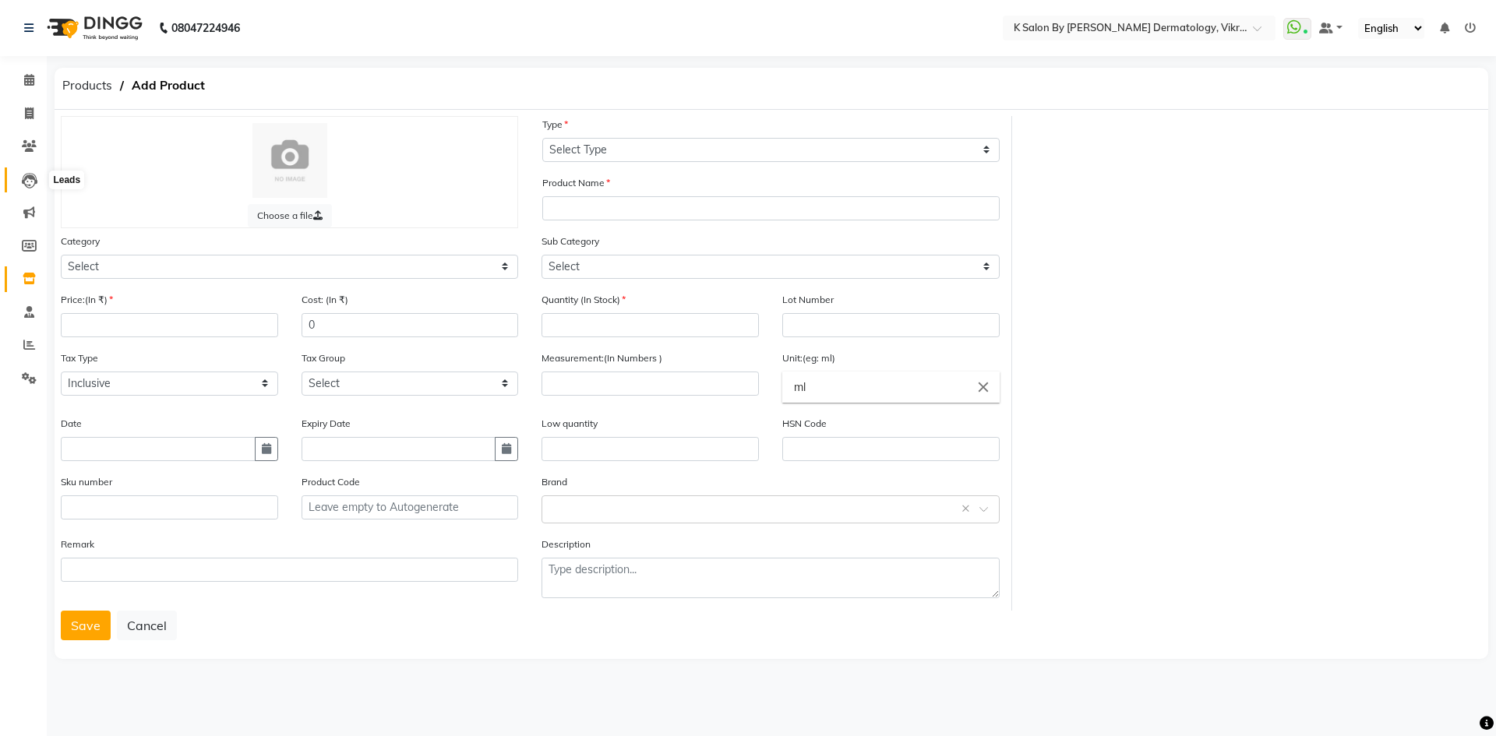
click at [35, 173] on icon at bounding box center [30, 181] width 16 height 16
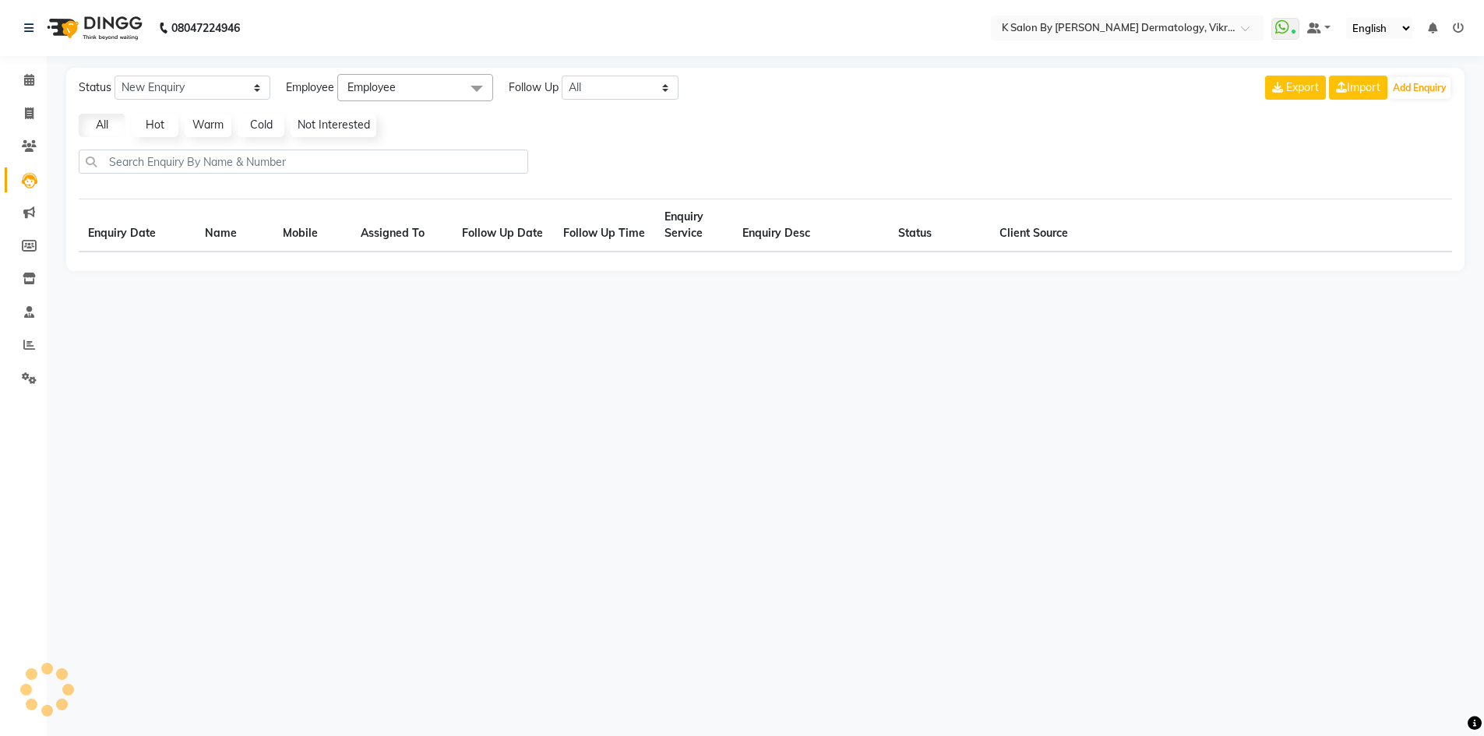
select select "10"
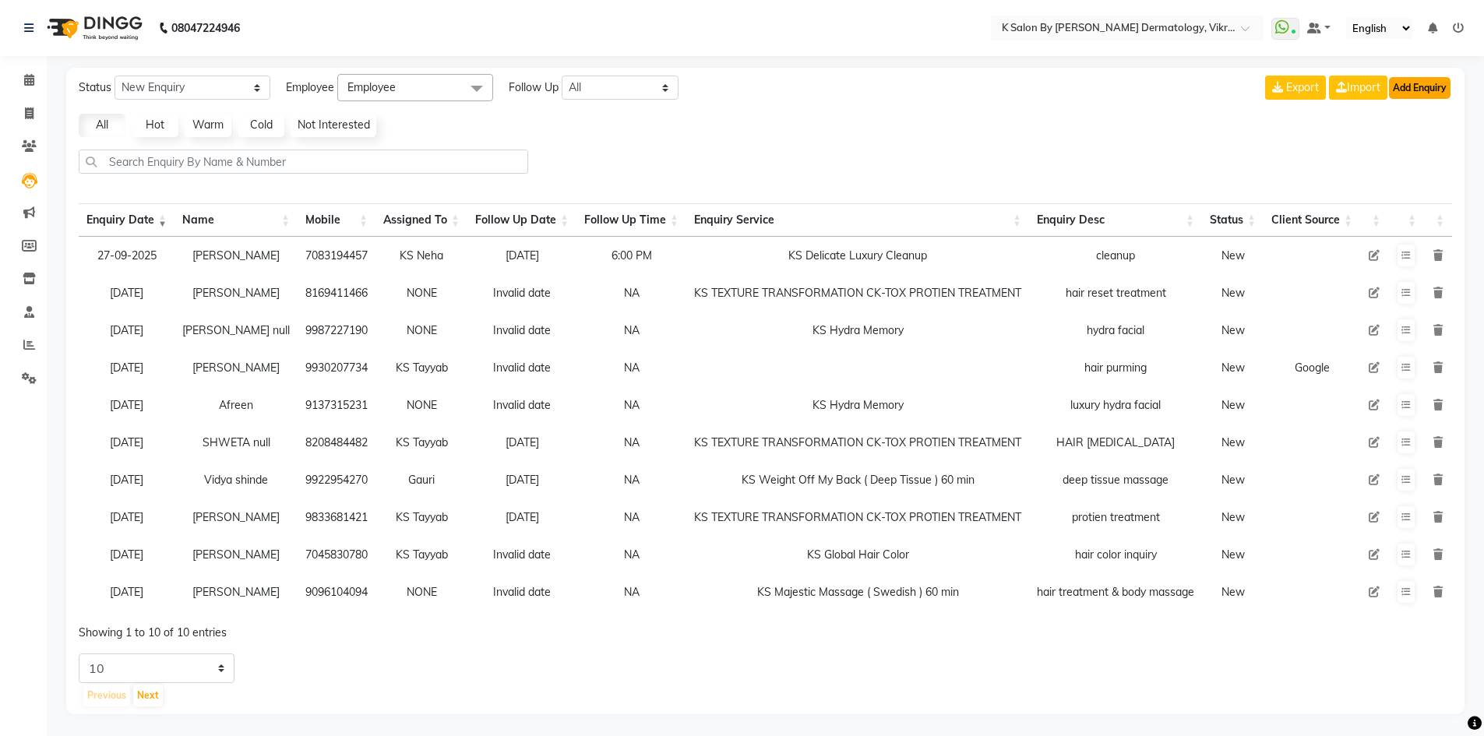
click at [1414, 89] on button "Add Enquiry" at bounding box center [1420, 88] width 62 height 22
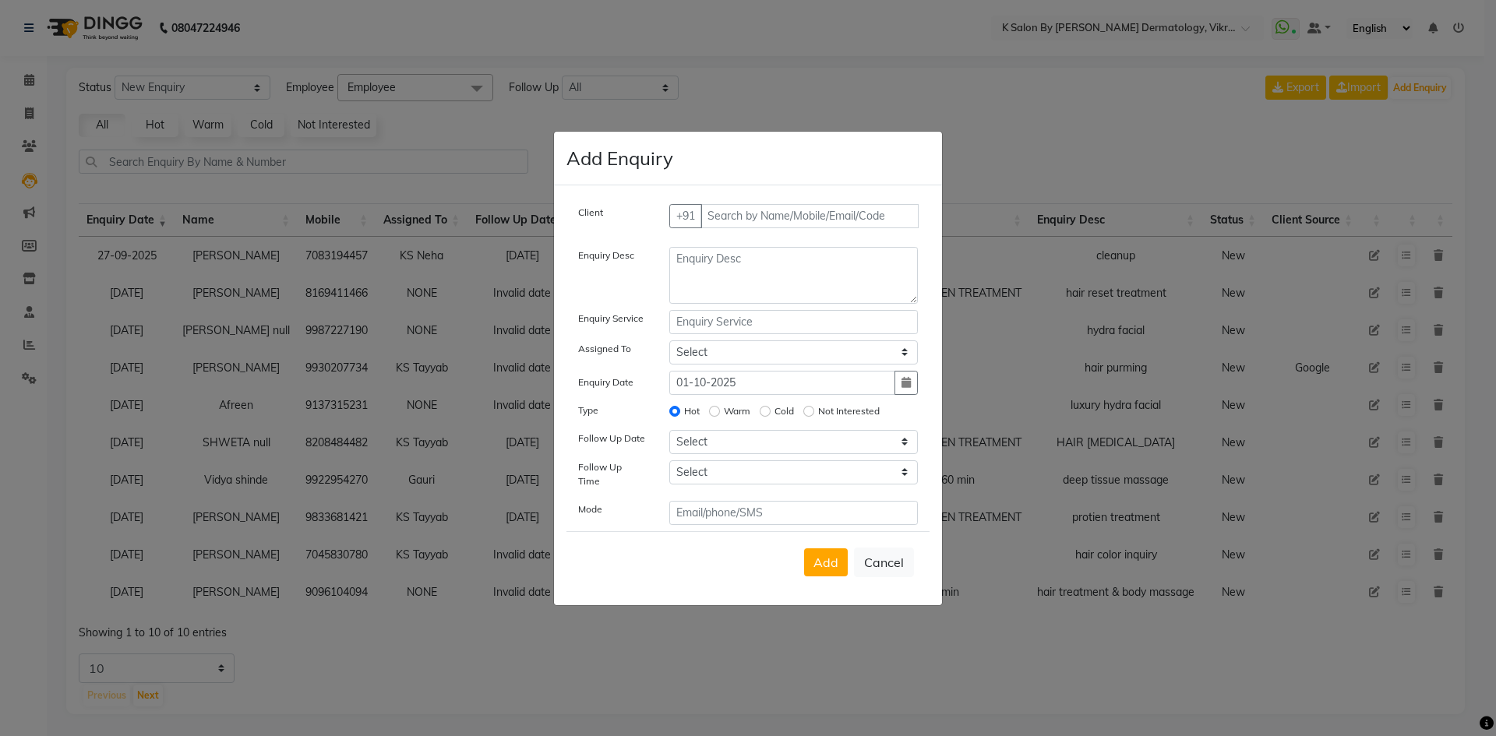
click at [1211, 140] on ngb-modal-window "Add Enquiry Client +91 Enquiry Desc Enquiry Service Assigned To Select DR [PERS…" at bounding box center [748, 368] width 1496 height 736
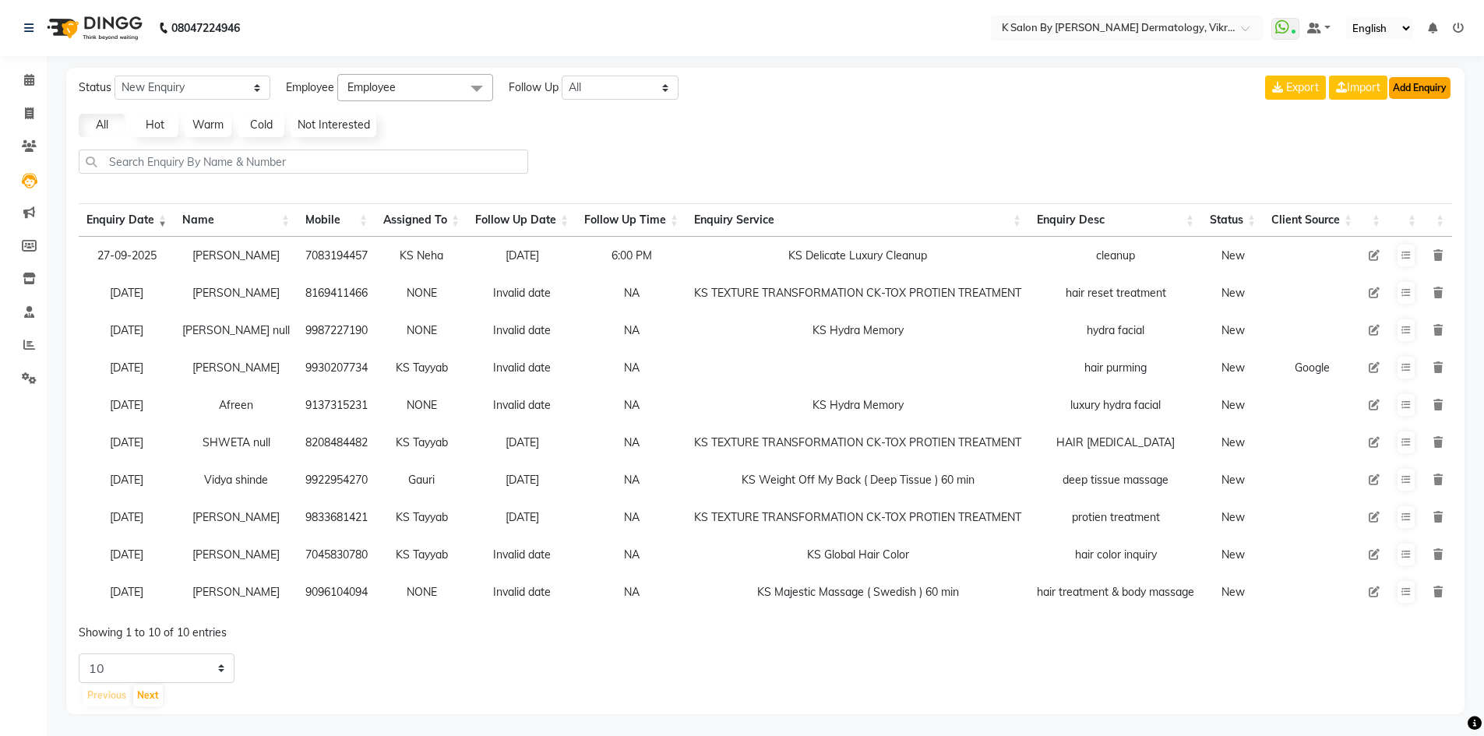
click at [1417, 93] on button "Add Enquiry" at bounding box center [1420, 88] width 62 height 22
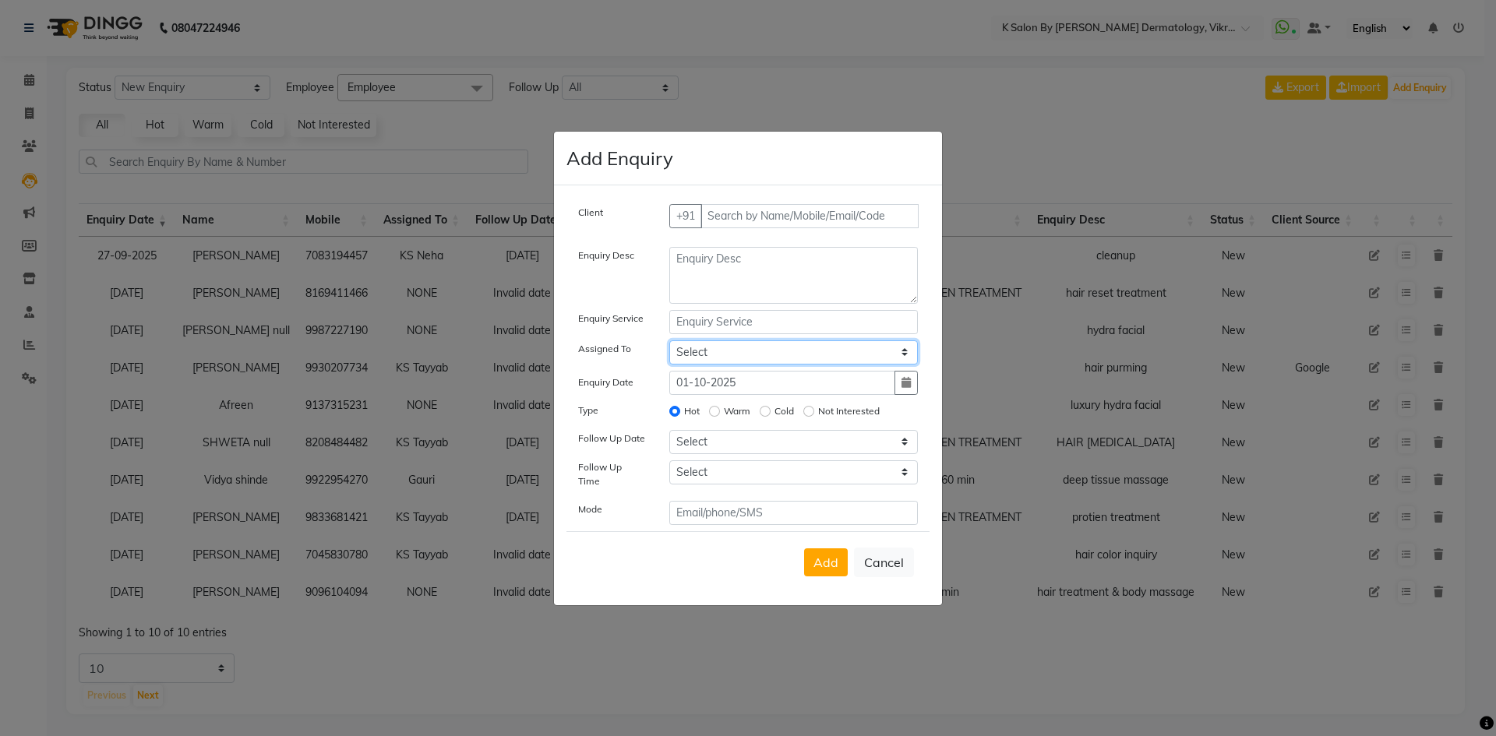
click at [904, 363] on select "Select DR [PERSON_NAME] KS Neha KS Somnath KS Tayyab k suraj Manager [PERSON_NA…" at bounding box center [793, 353] width 249 height 24
click at [935, 402] on div "Client +91 Enquiry Desc Enquiry Service Assigned To Select DR [PERSON_NAME] [GE…" at bounding box center [748, 395] width 388 height 420
click at [905, 451] on select "Select [DATE] [DATE] [DATE] ([DATE]) [DATE] ([DATE]) [DATE] ([DATE]) [DATE] ([D…" at bounding box center [793, 442] width 249 height 24
click at [1034, 143] on ngb-modal-window "Add Enquiry Client +91 Enquiry Desc Enquiry Service Assigned To Select DR [PERS…" at bounding box center [748, 368] width 1496 height 736
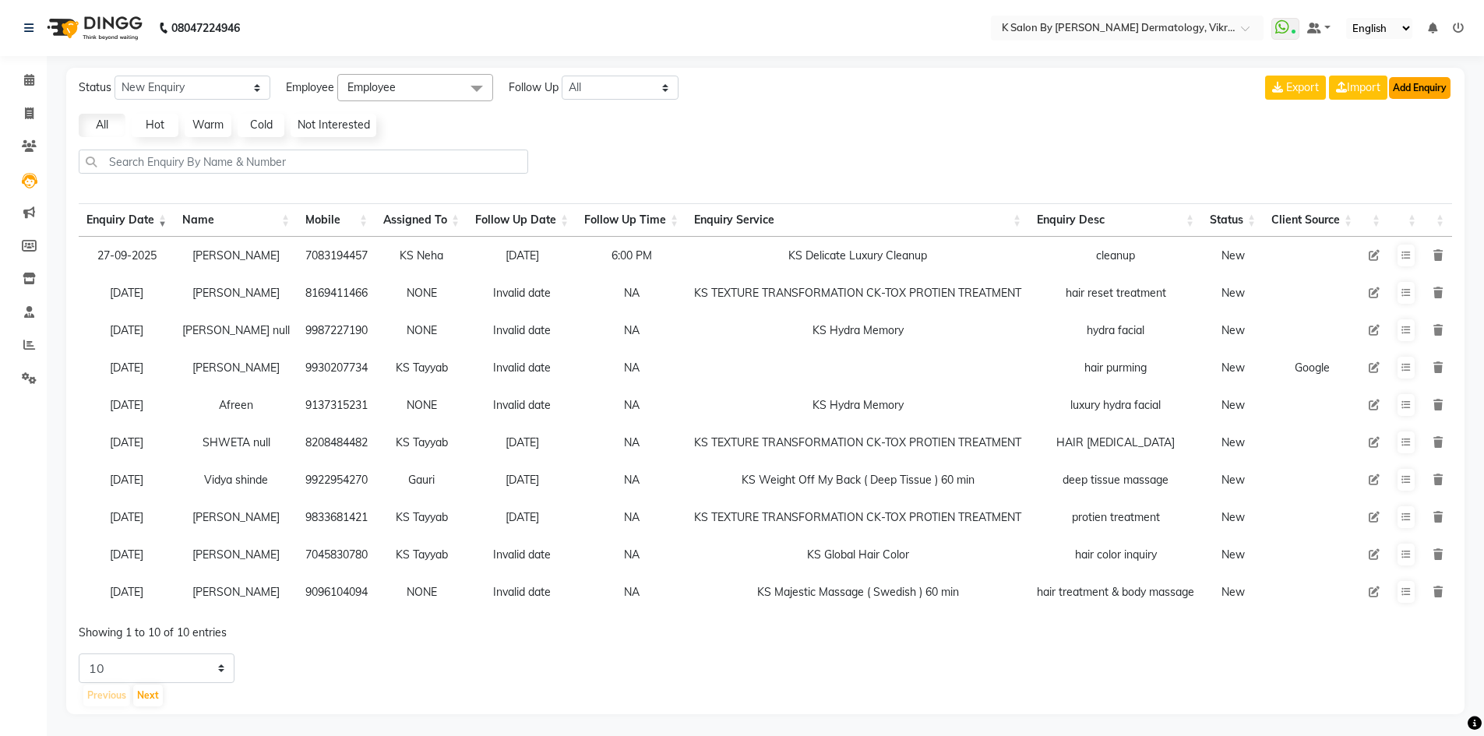
click at [1421, 88] on button "Add Enquiry" at bounding box center [1420, 88] width 62 height 22
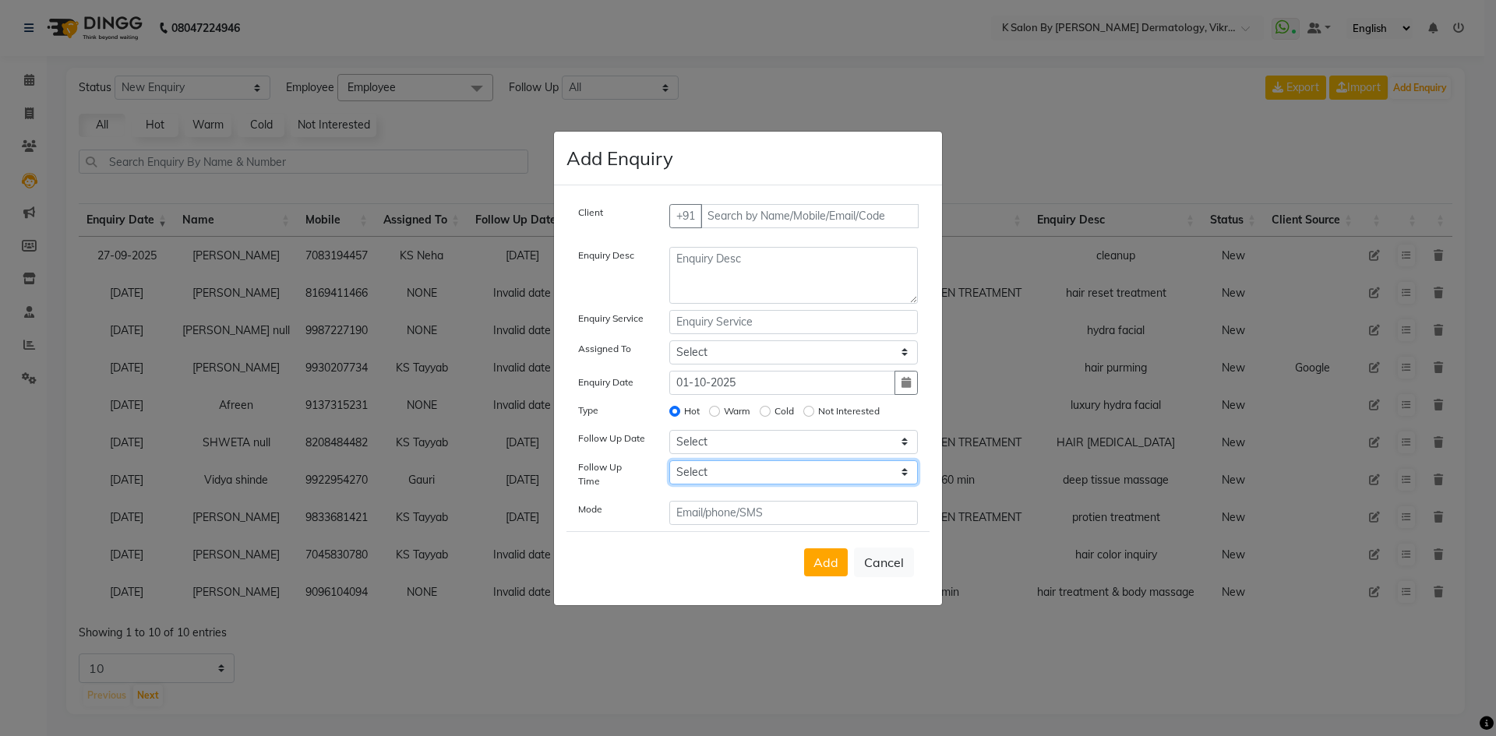
click at [902, 478] on select "Select 07:00 AM 07:15 AM 07:30 AM 07:45 AM 08:00 AM 08:15 AM 08:30 AM 08:45 AM …" at bounding box center [793, 473] width 249 height 24
click at [1039, 105] on ngb-modal-window "Add Enquiry Client +91 Enquiry Desc Enquiry Service Assigned To Select DR [PERS…" at bounding box center [748, 368] width 1496 height 736
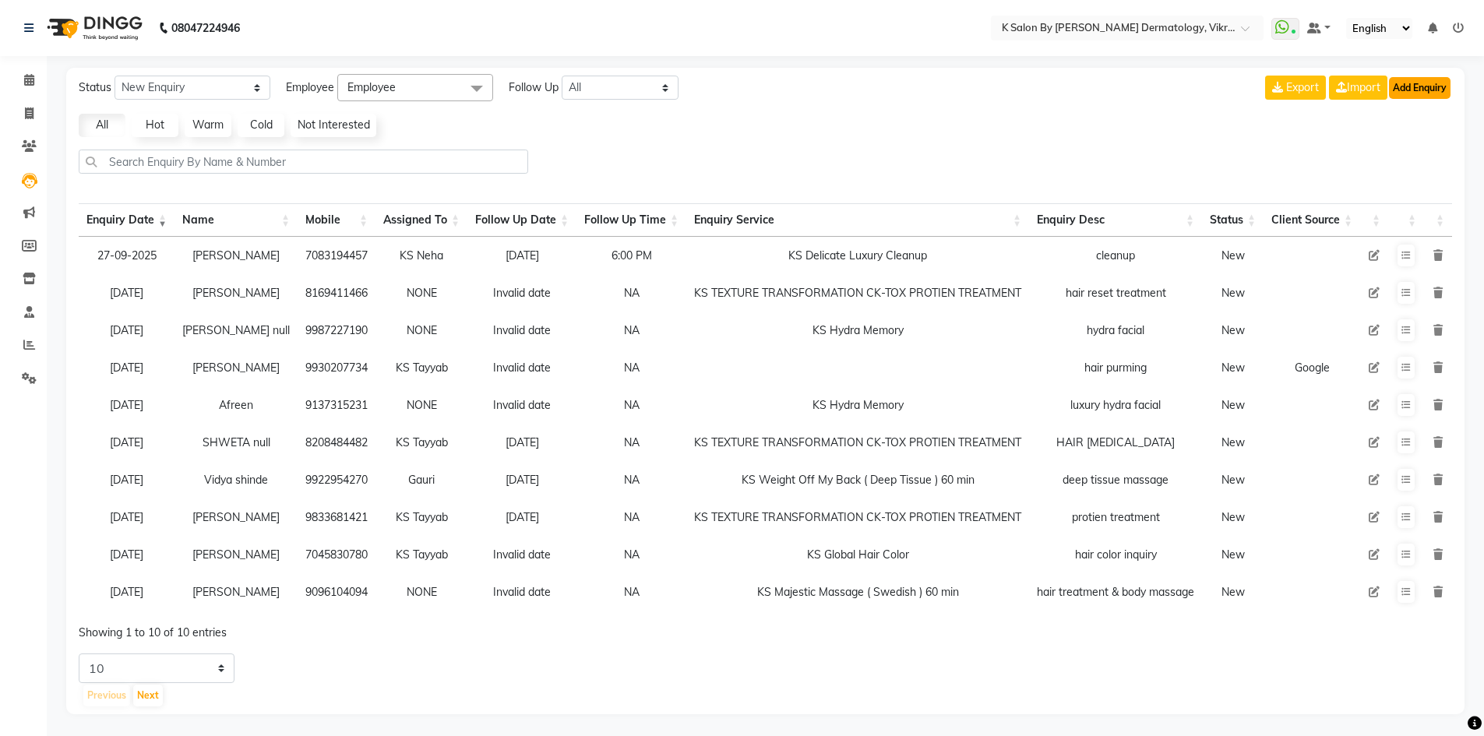
click at [1426, 79] on button "Add Enquiry" at bounding box center [1420, 88] width 62 height 22
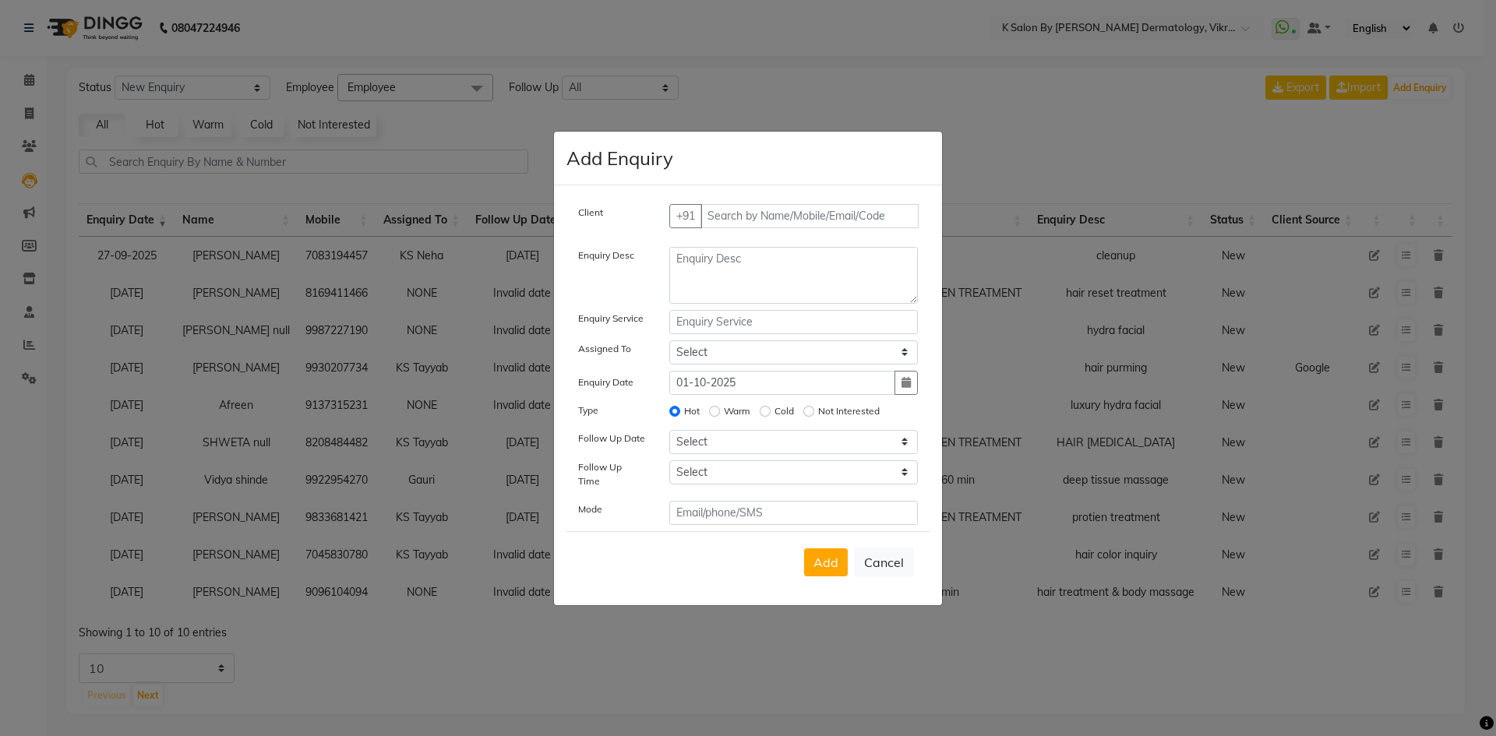
click at [1235, 164] on ngb-modal-window "Add Enquiry Client +91 Enquiry Desc Enquiry Service Assigned To Select DR [PERS…" at bounding box center [748, 368] width 1496 height 736
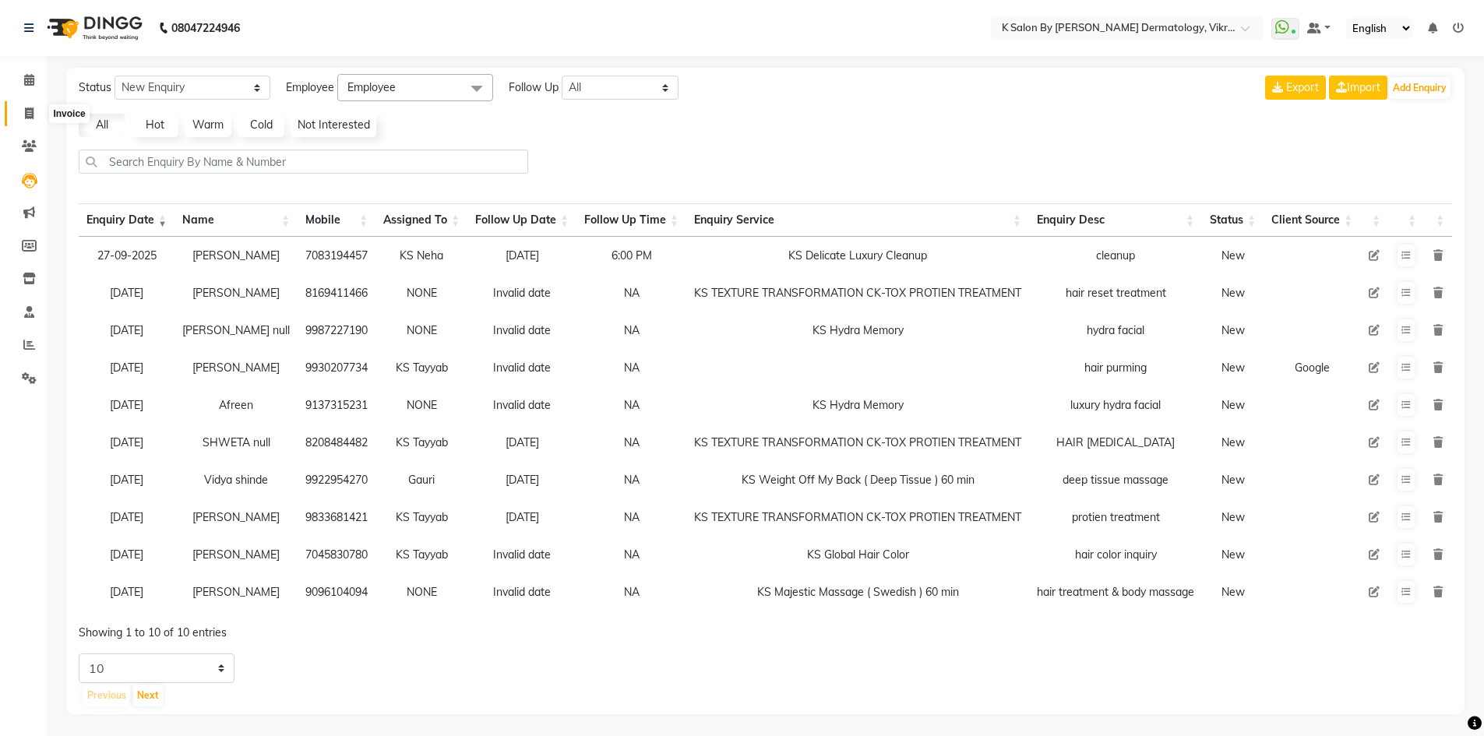
click at [25, 109] on icon at bounding box center [29, 114] width 9 height 12
select select "6798"
select select "service"
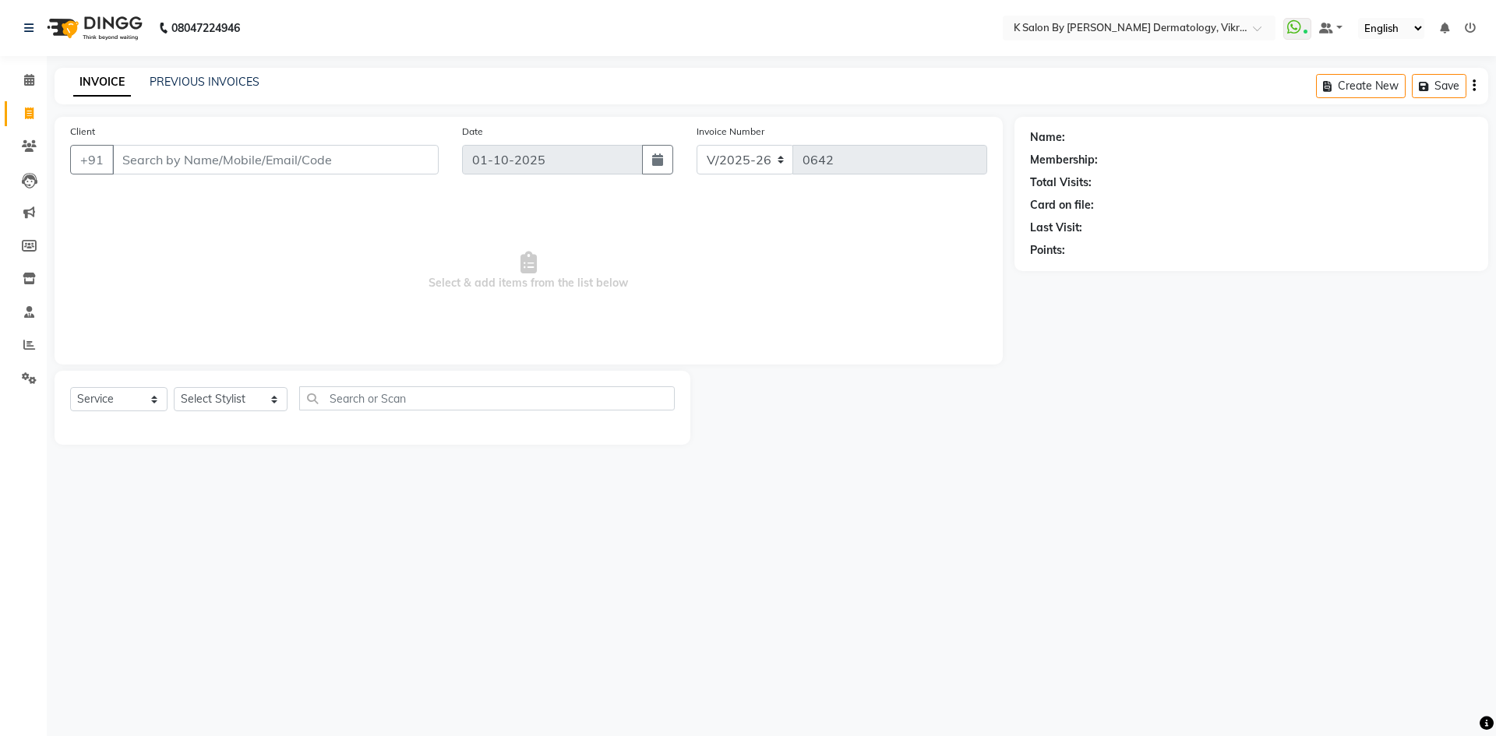
click at [145, 163] on input "Client" at bounding box center [275, 160] width 326 height 30
click at [29, 149] on icon at bounding box center [29, 146] width 15 height 12
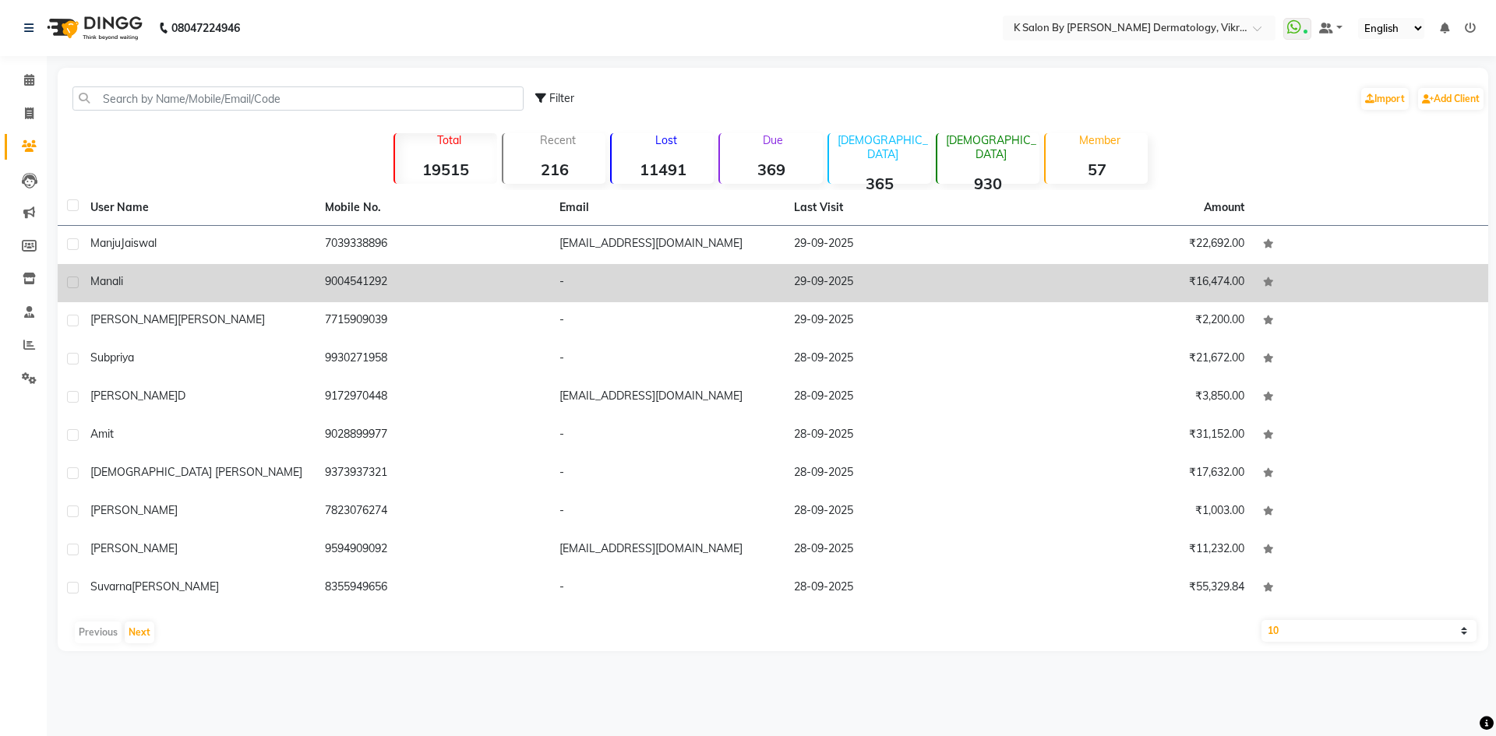
click at [69, 286] on label at bounding box center [73, 283] width 12 height 12
click at [69, 286] on input "checkbox" at bounding box center [72, 283] width 10 height 10
checkbox input "true"
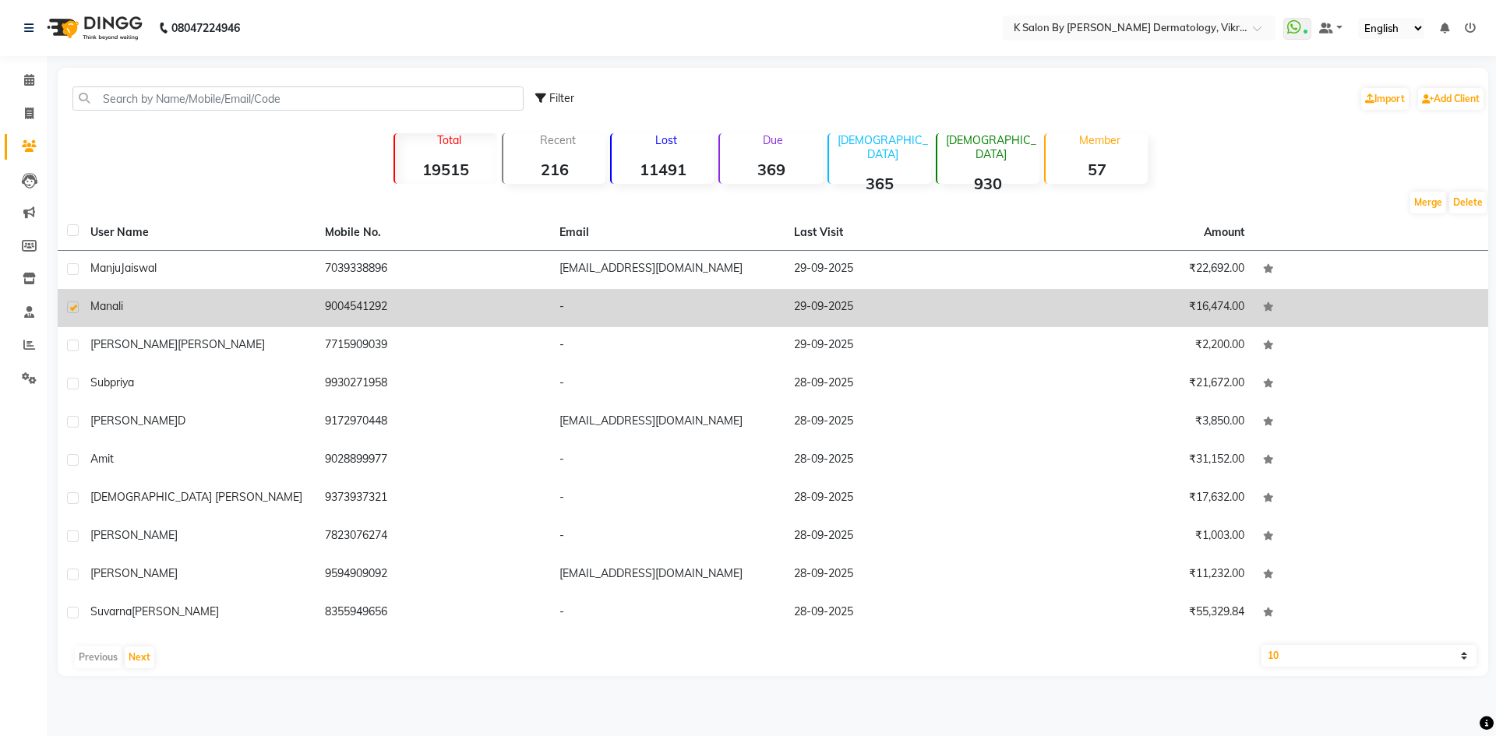
click at [348, 307] on td "9004541292" at bounding box center [433, 308] width 235 height 38
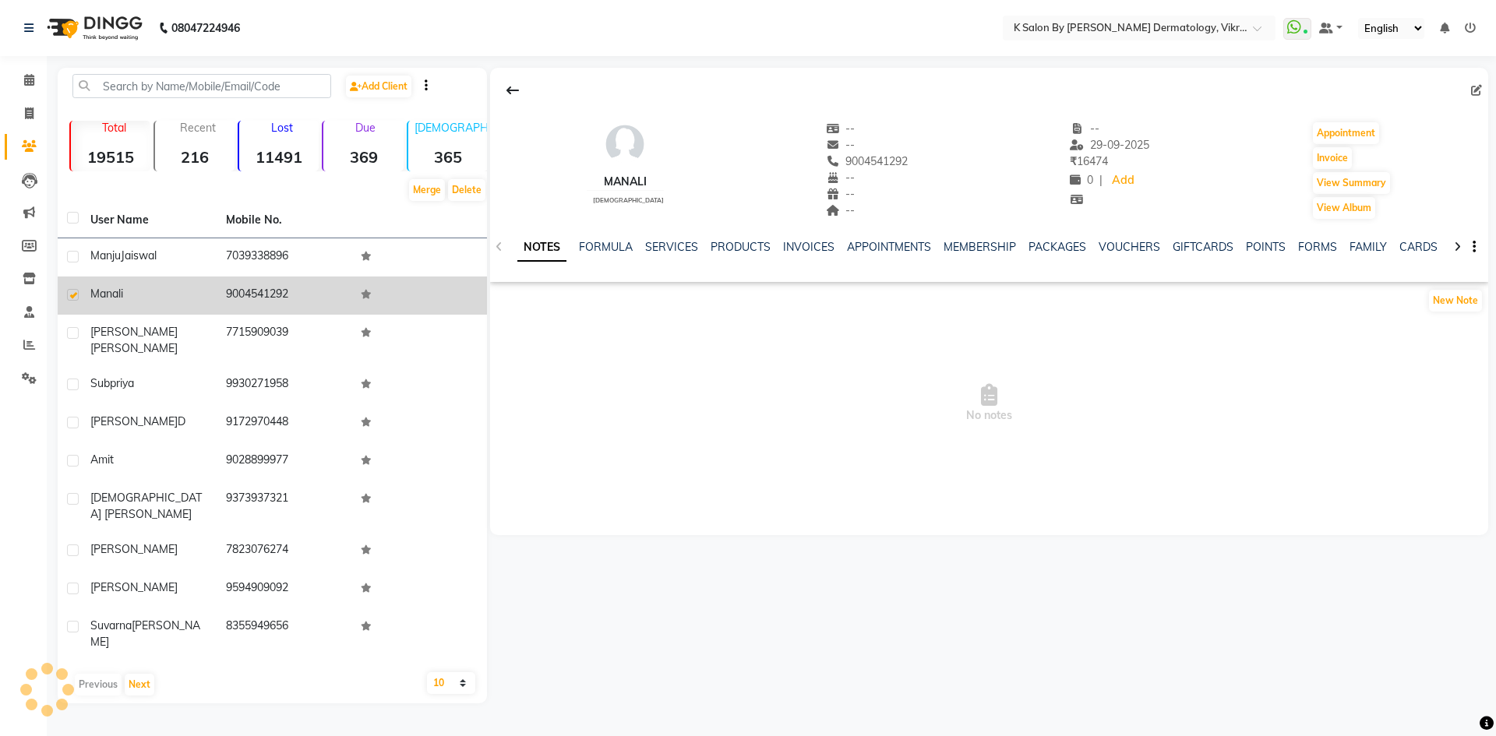
click at [348, 307] on td "9004541292" at bounding box center [285, 296] width 136 height 38
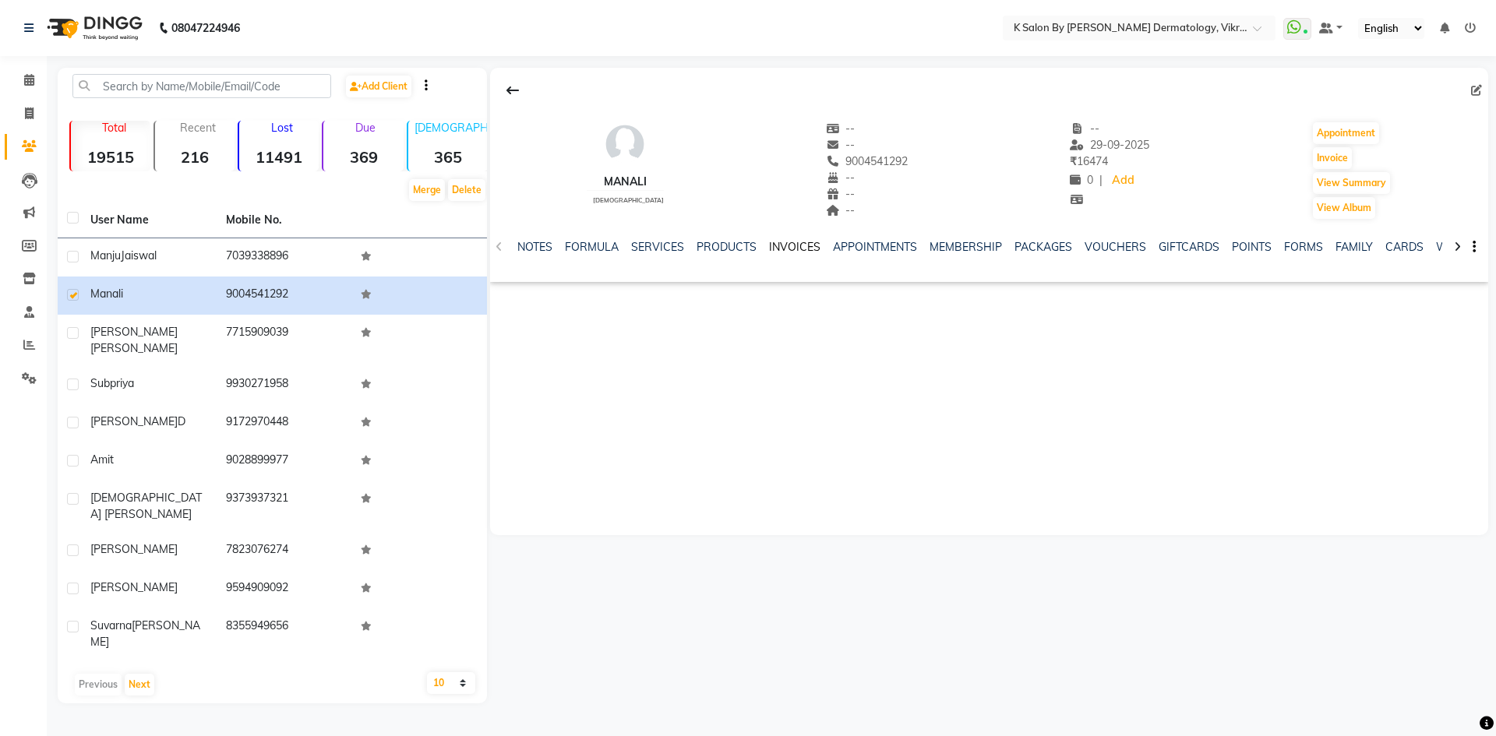
click at [783, 249] on link "INVOICES" at bounding box center [794, 247] width 51 height 14
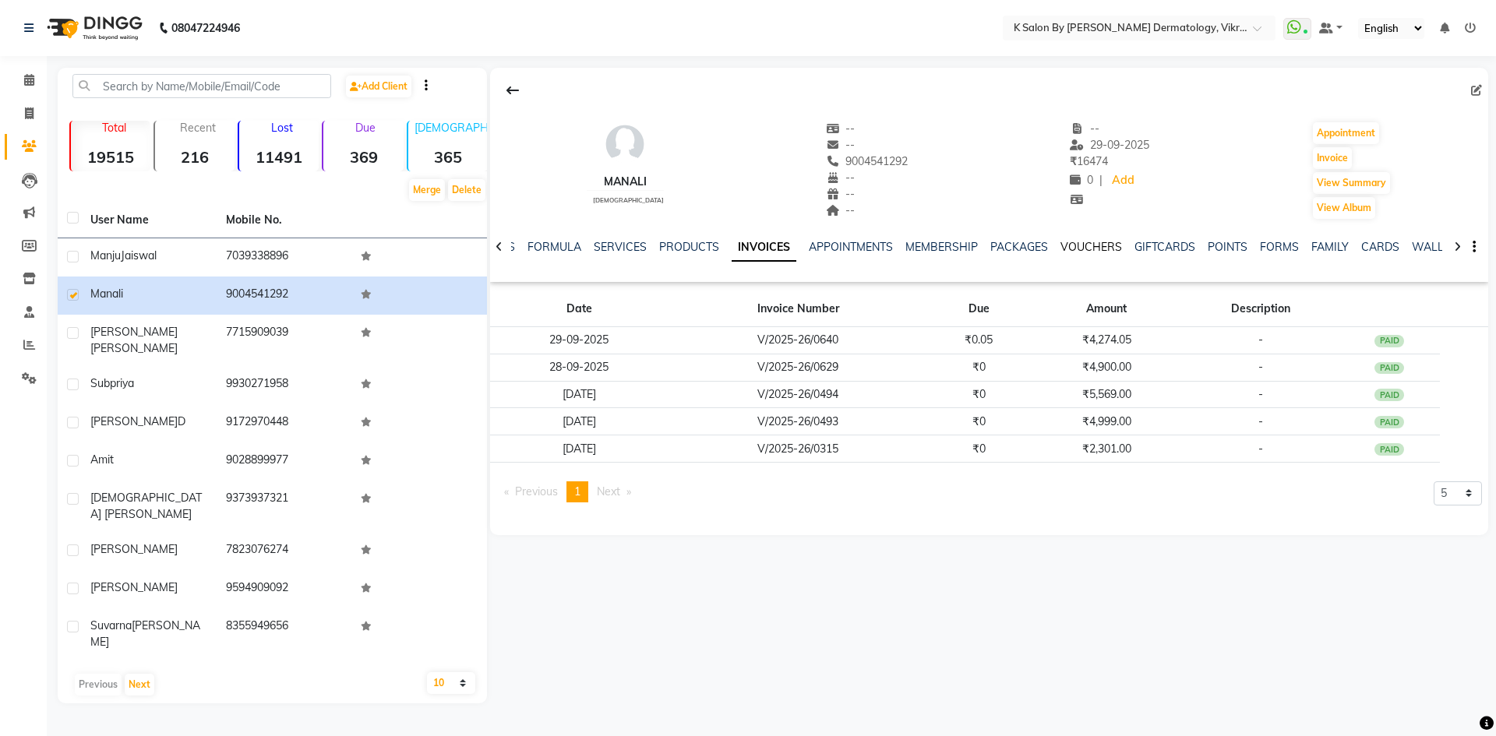
click at [1064, 244] on link "VOUCHERS" at bounding box center [1092, 247] width 62 height 14
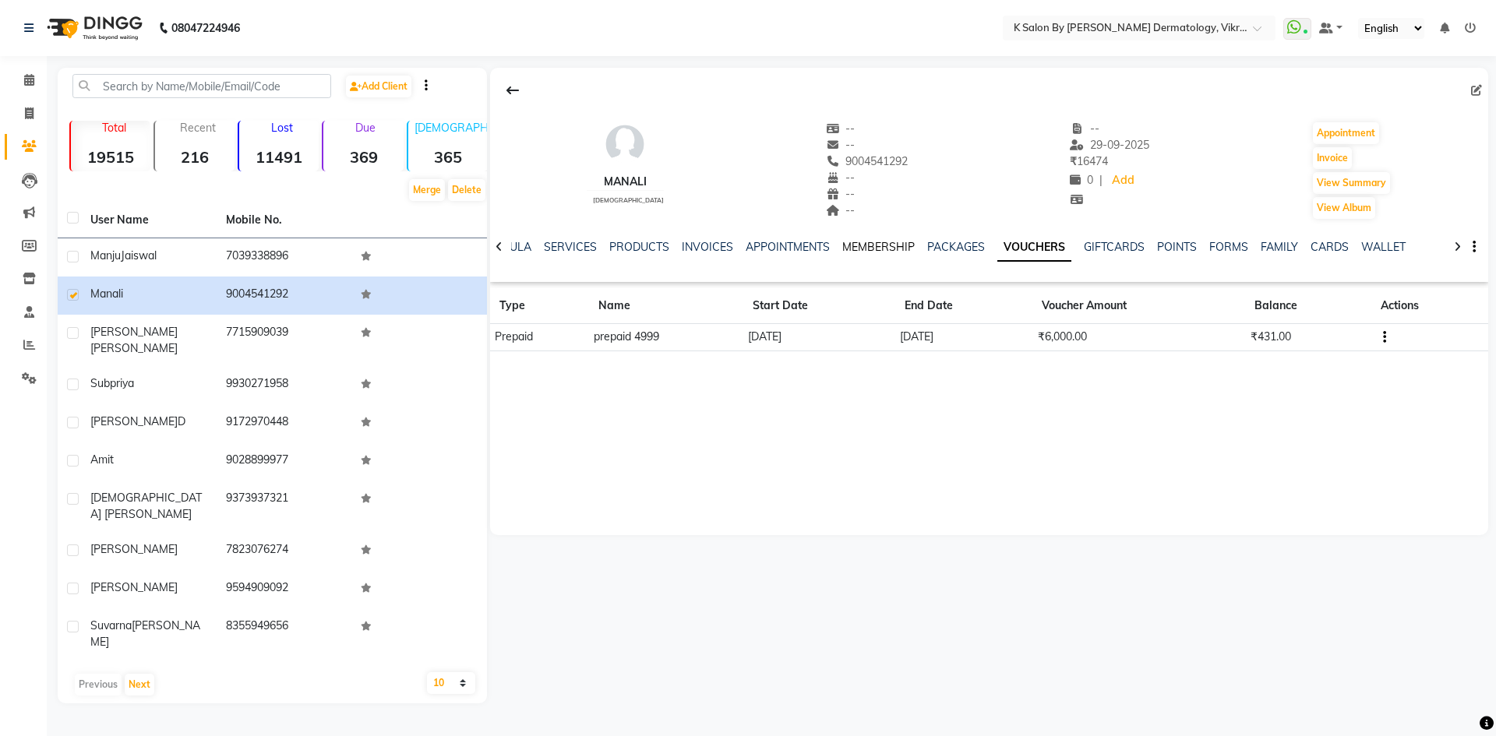
click at [872, 245] on link "MEMBERSHIP" at bounding box center [878, 247] width 72 height 14
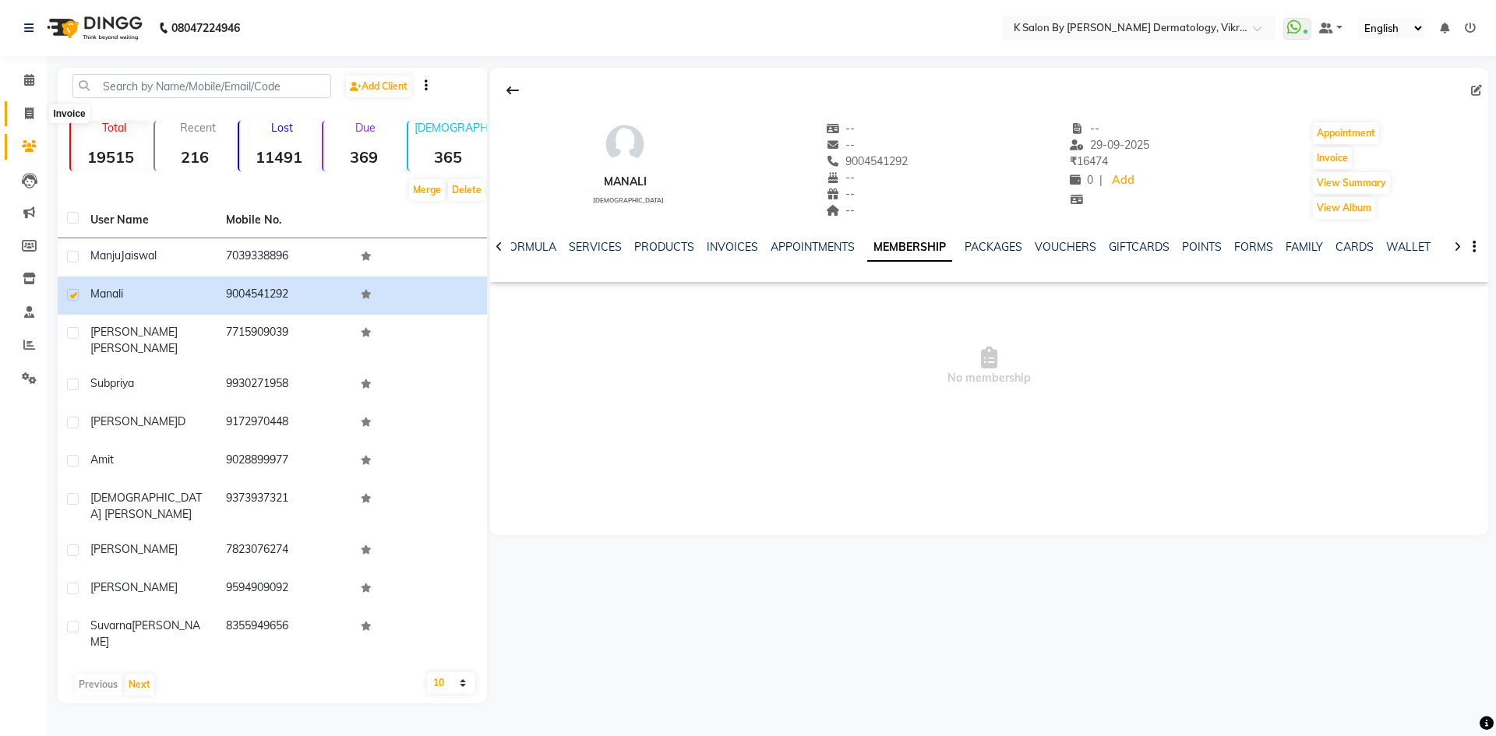
click at [29, 115] on icon at bounding box center [29, 114] width 9 height 12
select select "service"
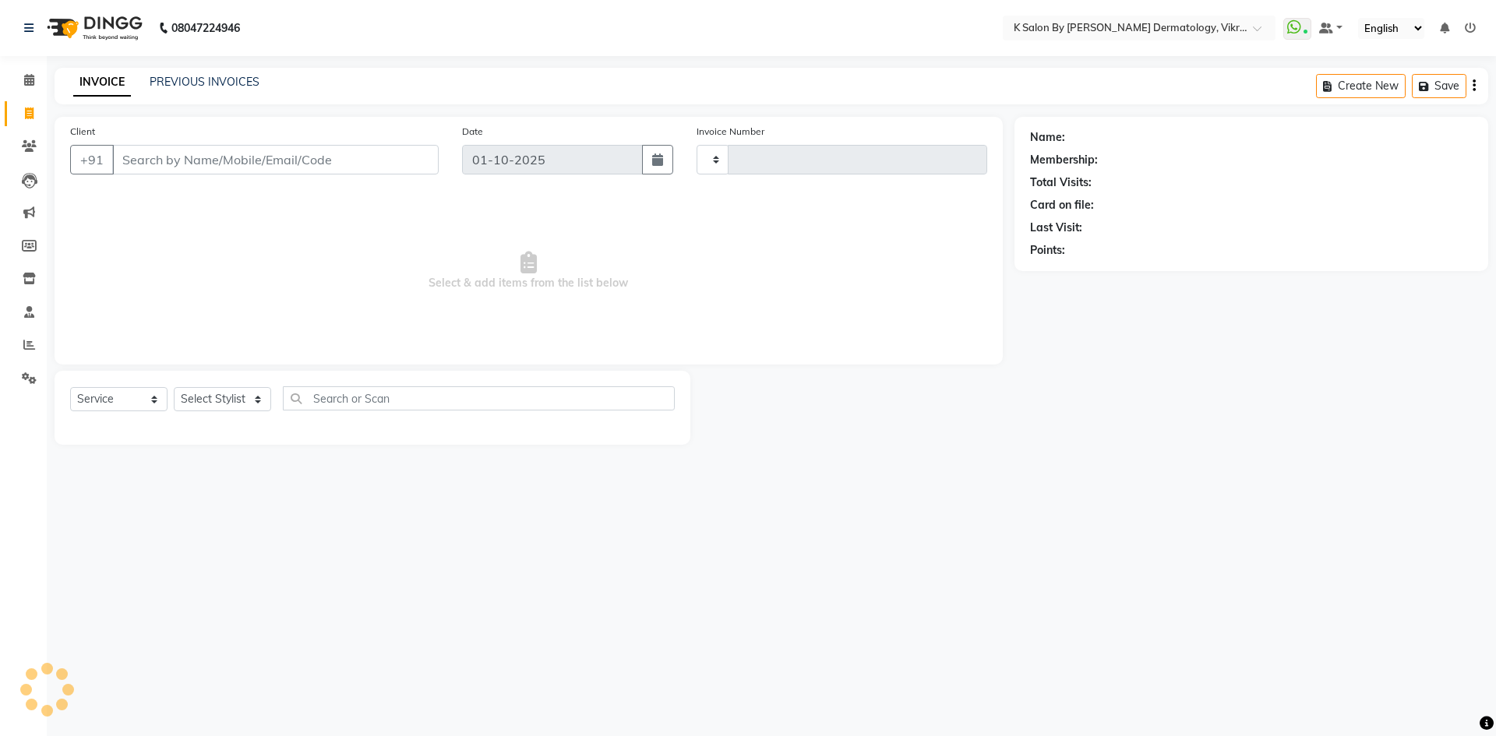
type input "0642"
select select "6798"
click at [224, 164] on input "Client" at bounding box center [275, 160] width 326 height 30
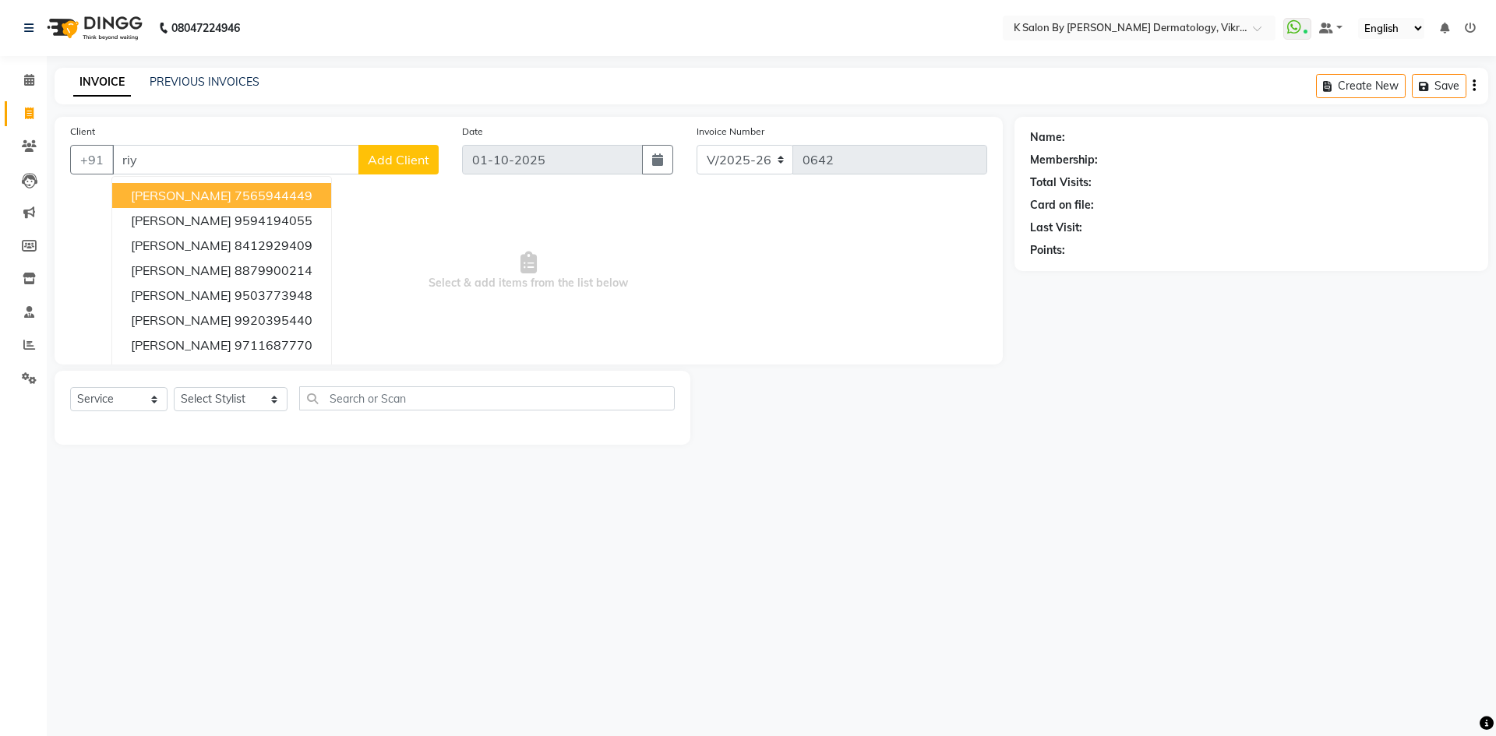
click at [192, 193] on span "[PERSON_NAME]" at bounding box center [181, 196] width 101 height 16
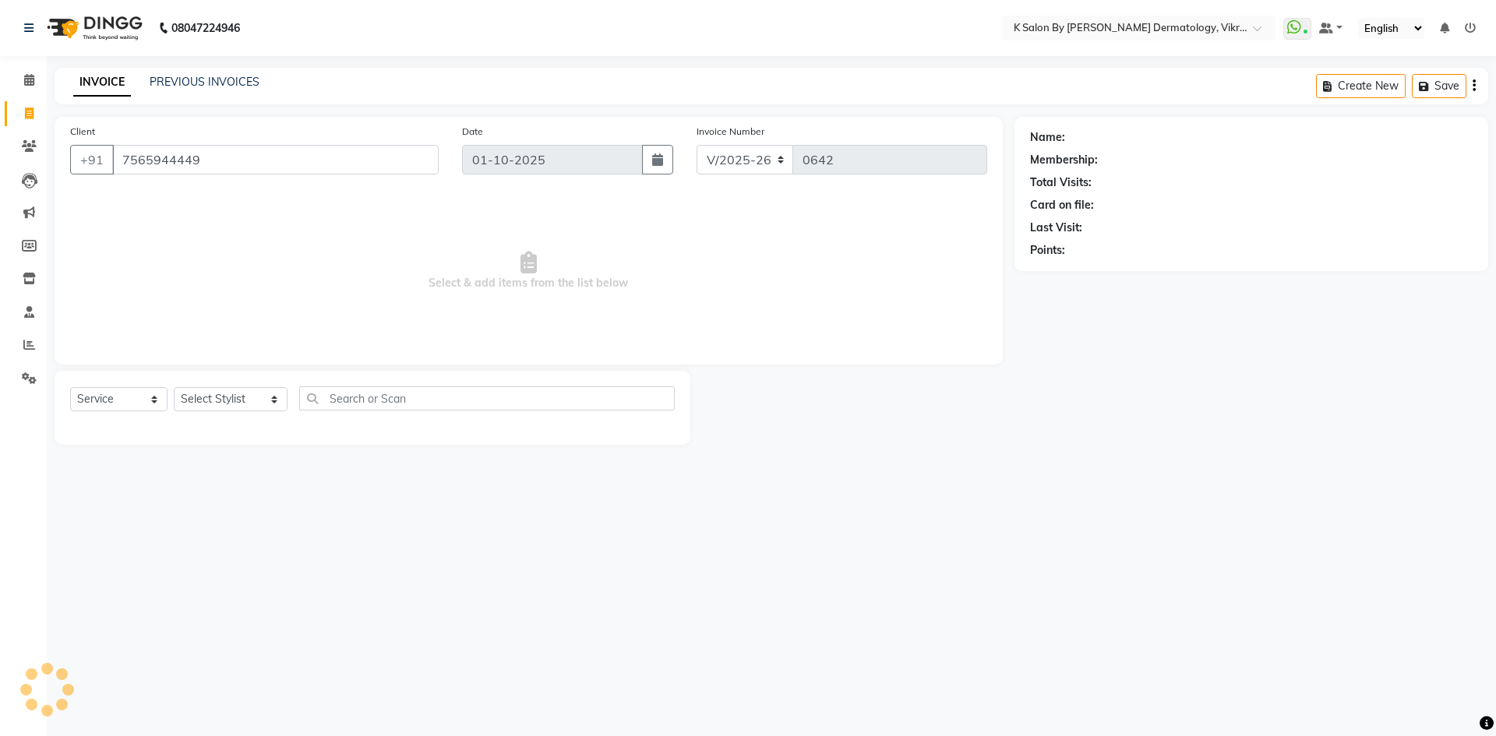
type input "7565944449"
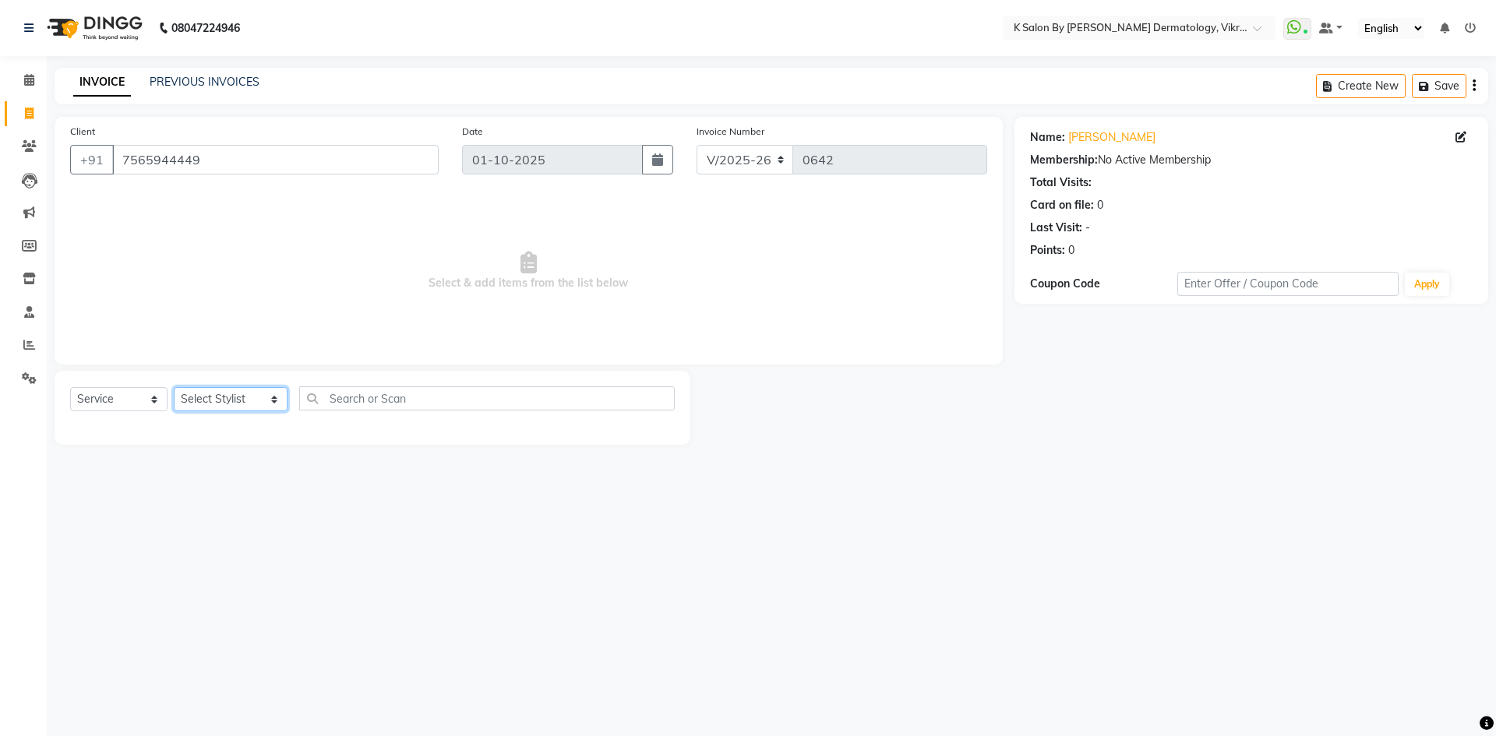
click at [253, 406] on select "Select Stylist DR [PERSON_NAME] KS Neha KS Somnath KS Tayyab k suraj Manager [P…" at bounding box center [231, 399] width 114 height 24
select select "55322"
click at [174, 387] on select "Select Stylist DR [PERSON_NAME] KS Neha KS Somnath KS Tayyab k suraj Manager [P…" at bounding box center [231, 399] width 114 height 24
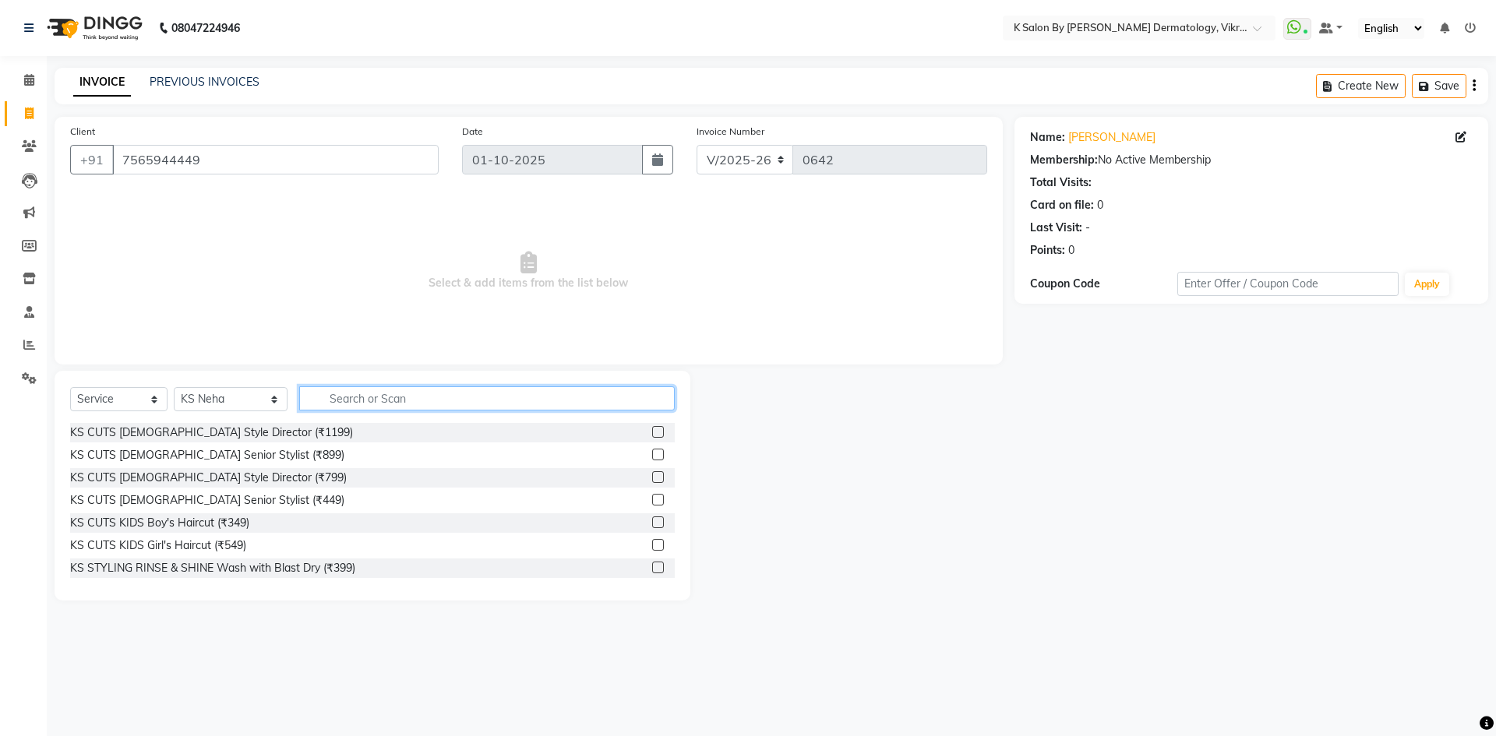
click at [345, 408] on input "text" at bounding box center [487, 398] width 376 height 24
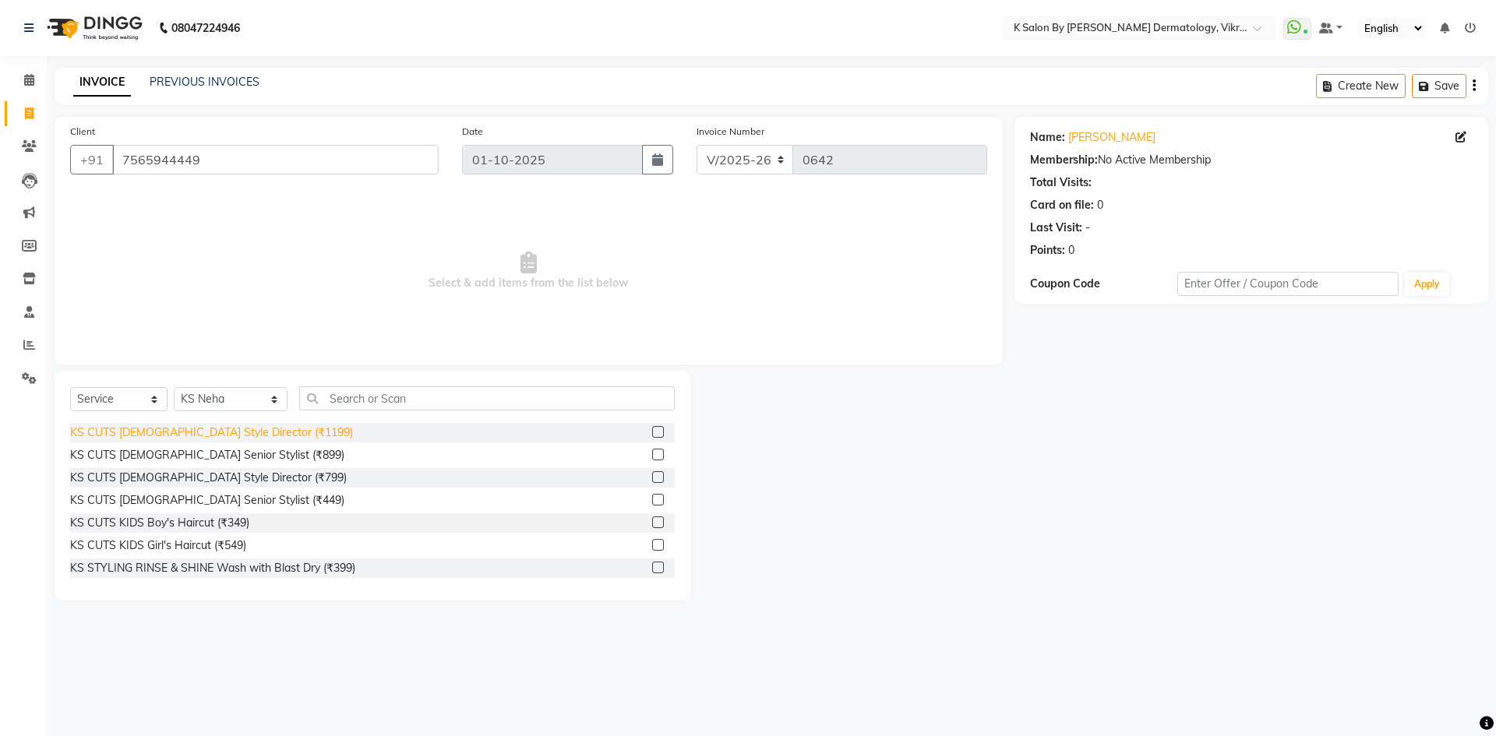
click at [235, 427] on div "KS CUTS [DEMOGRAPHIC_DATA] Style Director (₹1199)" at bounding box center [211, 433] width 283 height 16
checkbox input "false"
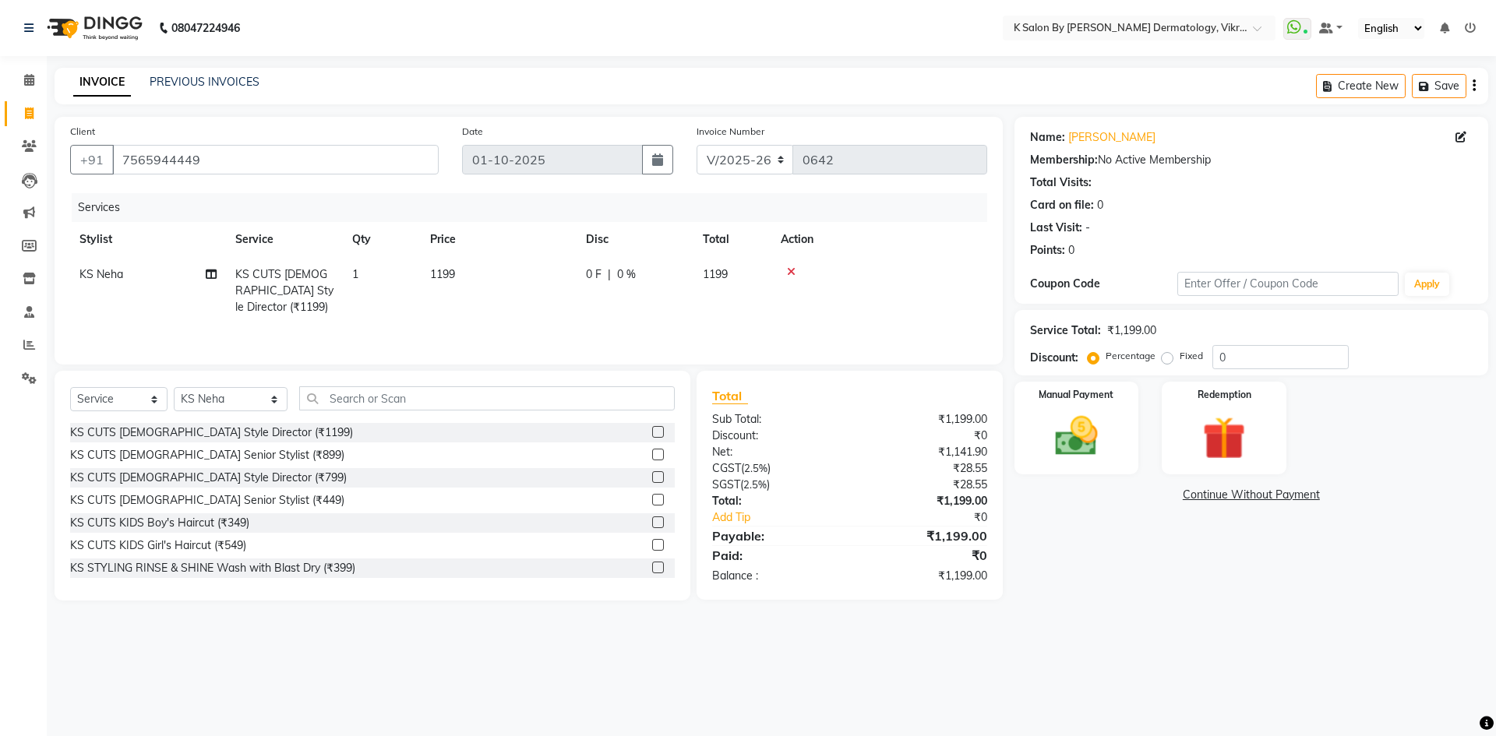
click at [733, 266] on td "1199" at bounding box center [733, 291] width 78 height 68
select select "55322"
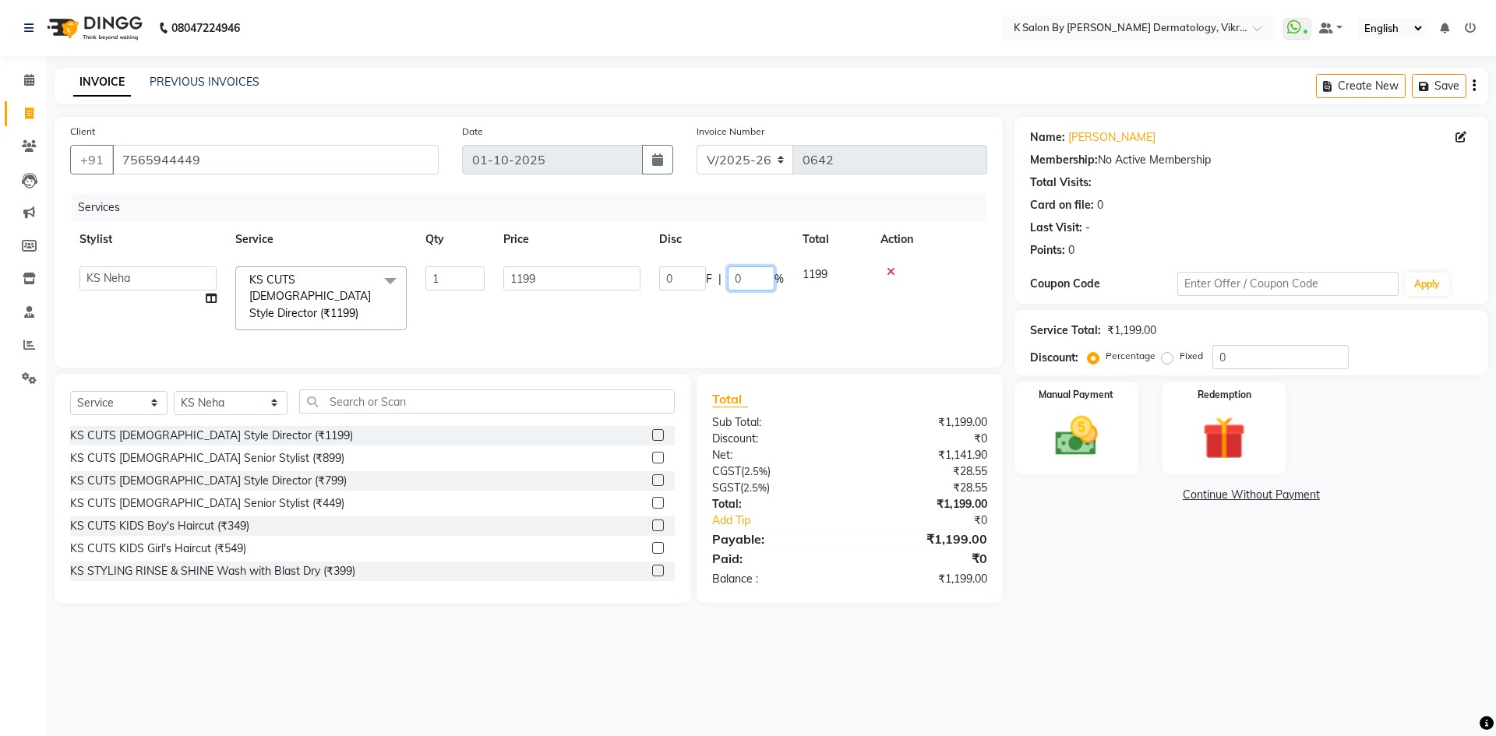
click at [757, 274] on input "0" at bounding box center [751, 278] width 47 height 24
type input "20"
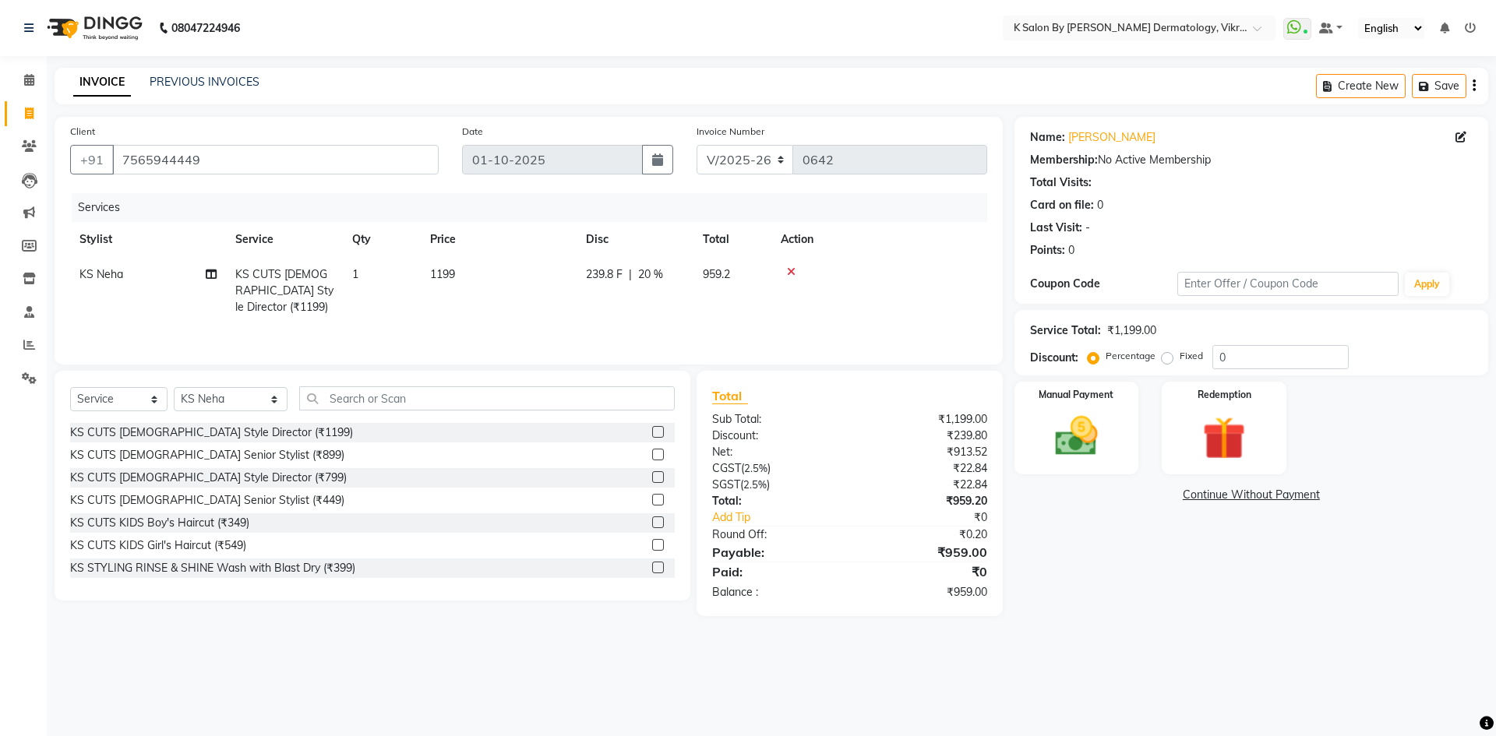
click at [736, 312] on tr "KS Neha KS CUTS [DEMOGRAPHIC_DATA] Style Director (₹1199) 1 1199 239.8 F | 20 %…" at bounding box center [528, 291] width 917 height 68
drag, startPoint x: 1208, startPoint y: 405, endPoint x: 1240, endPoint y: 461, distance: 64.6
click at [1240, 461] on img at bounding box center [1224, 438] width 72 height 55
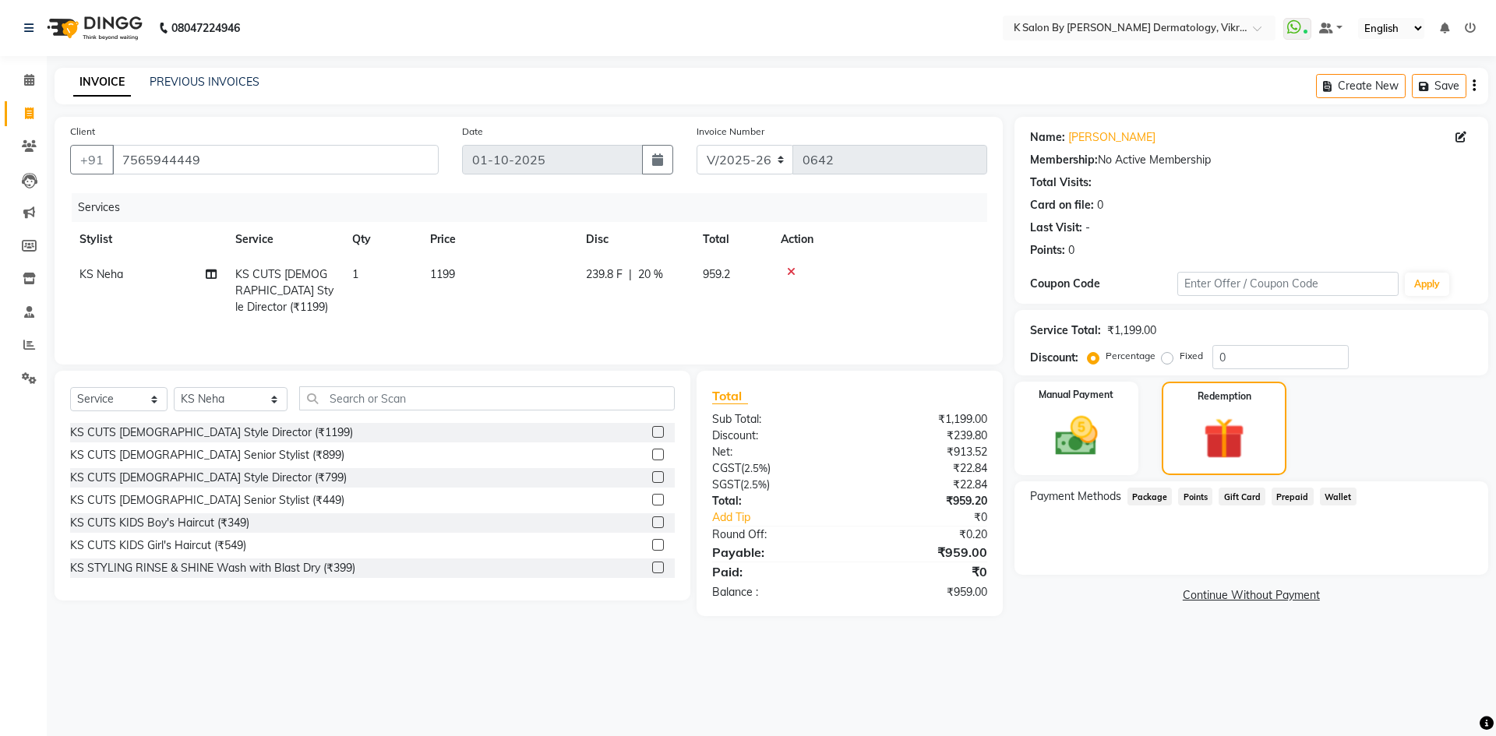
click at [789, 268] on icon at bounding box center [791, 271] width 9 height 11
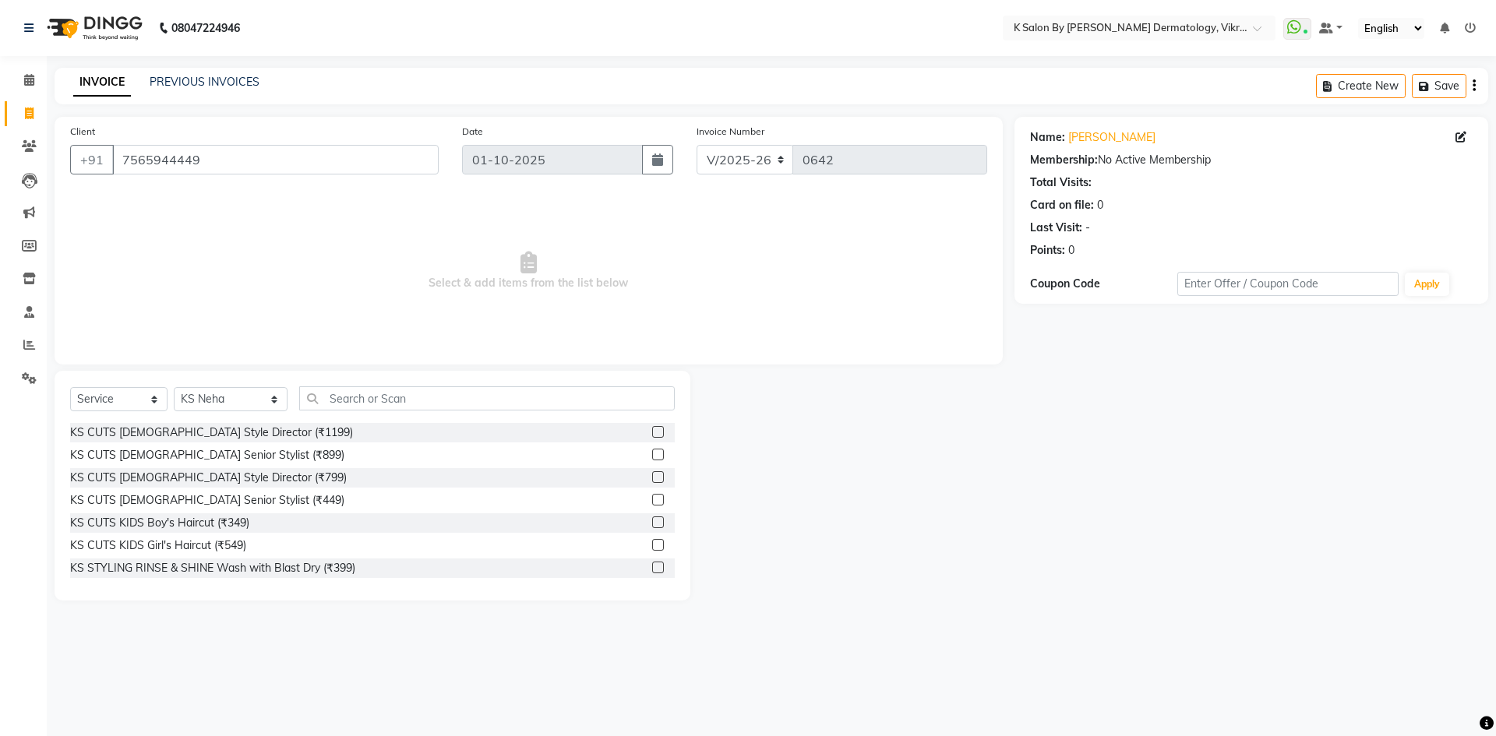
click at [309, 291] on span "Select & add items from the list below" at bounding box center [528, 271] width 917 height 156
click at [222, 164] on input "7565944449" at bounding box center [275, 160] width 326 height 30
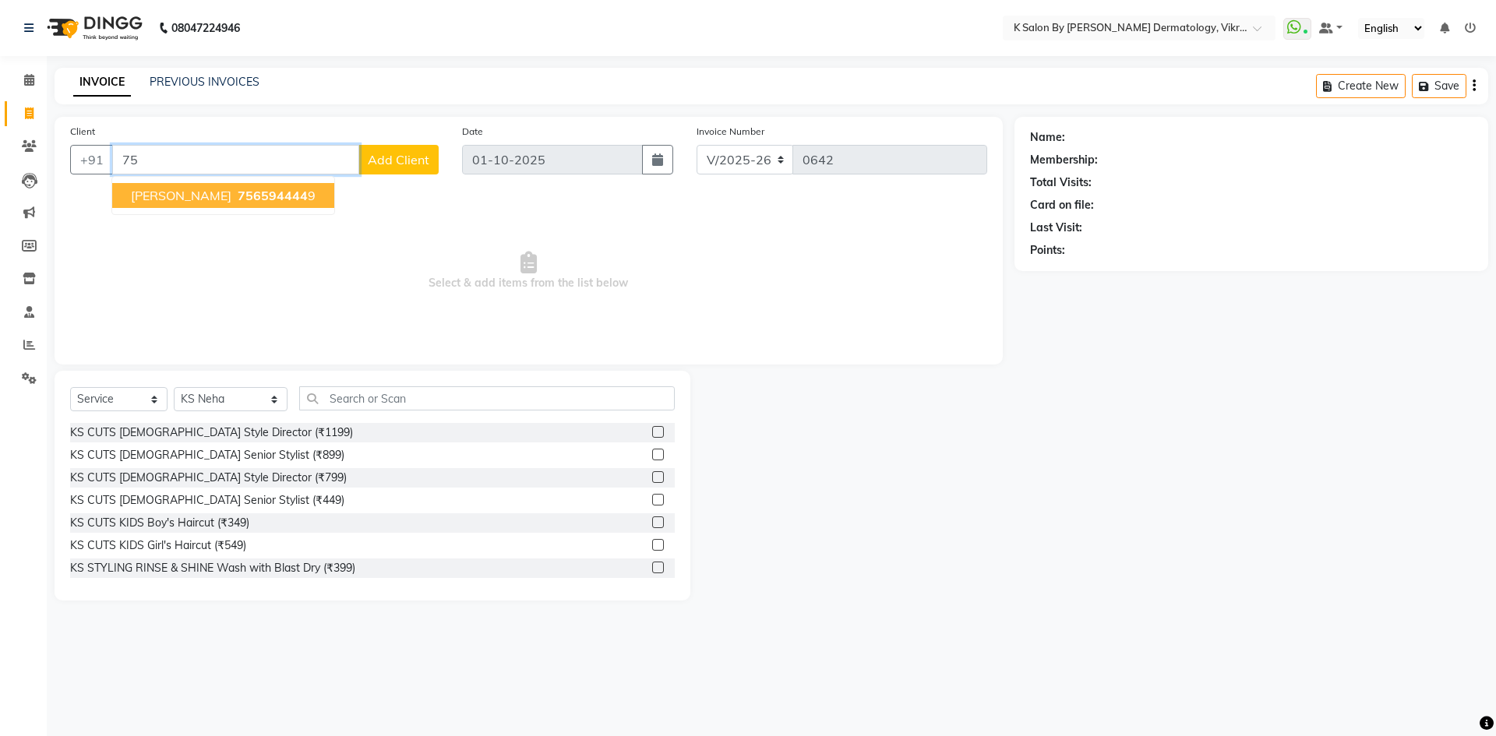
type input "7"
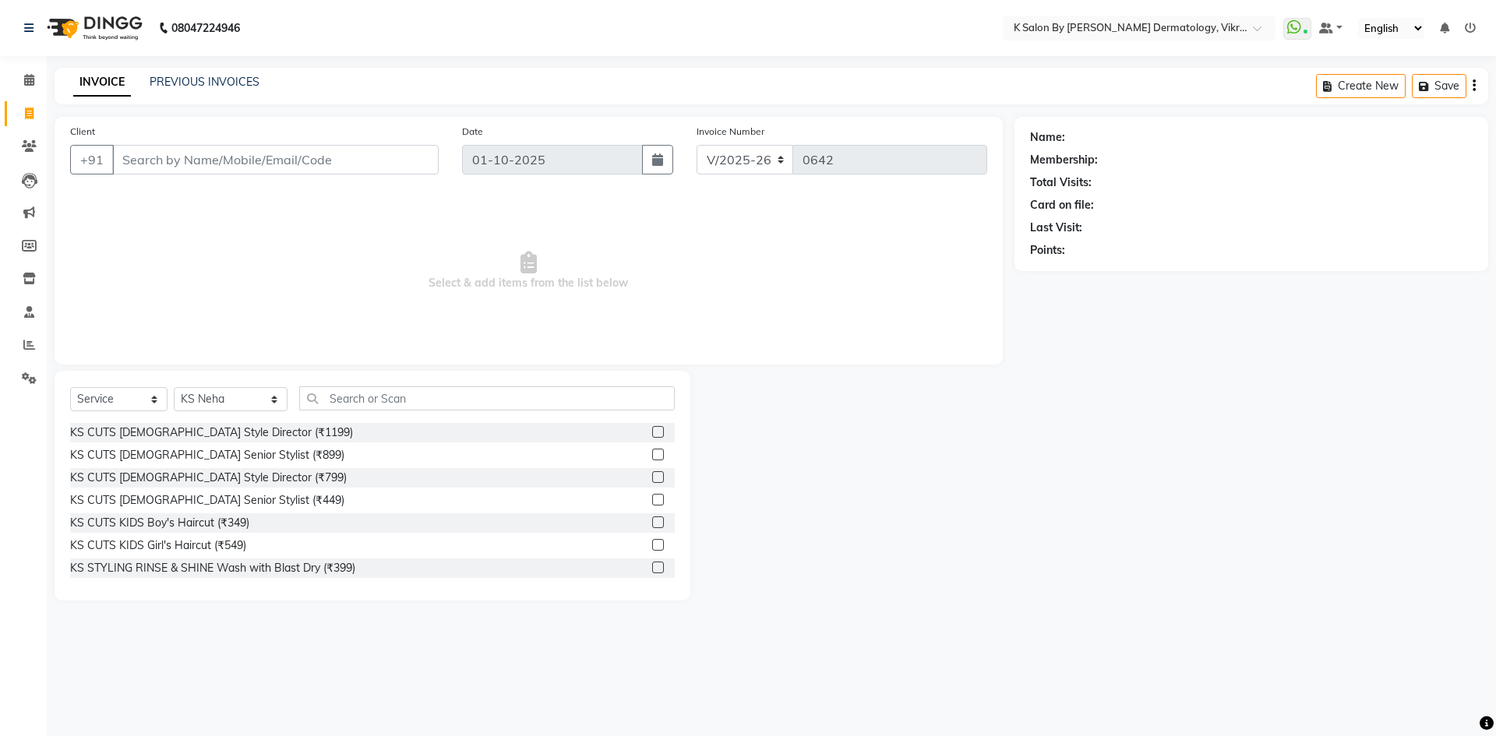
click at [252, 290] on span "Select & add items from the list below" at bounding box center [528, 271] width 917 height 156
click at [226, 304] on span "Select & add items from the list below" at bounding box center [528, 271] width 917 height 156
click at [28, 81] on icon at bounding box center [29, 80] width 10 height 12
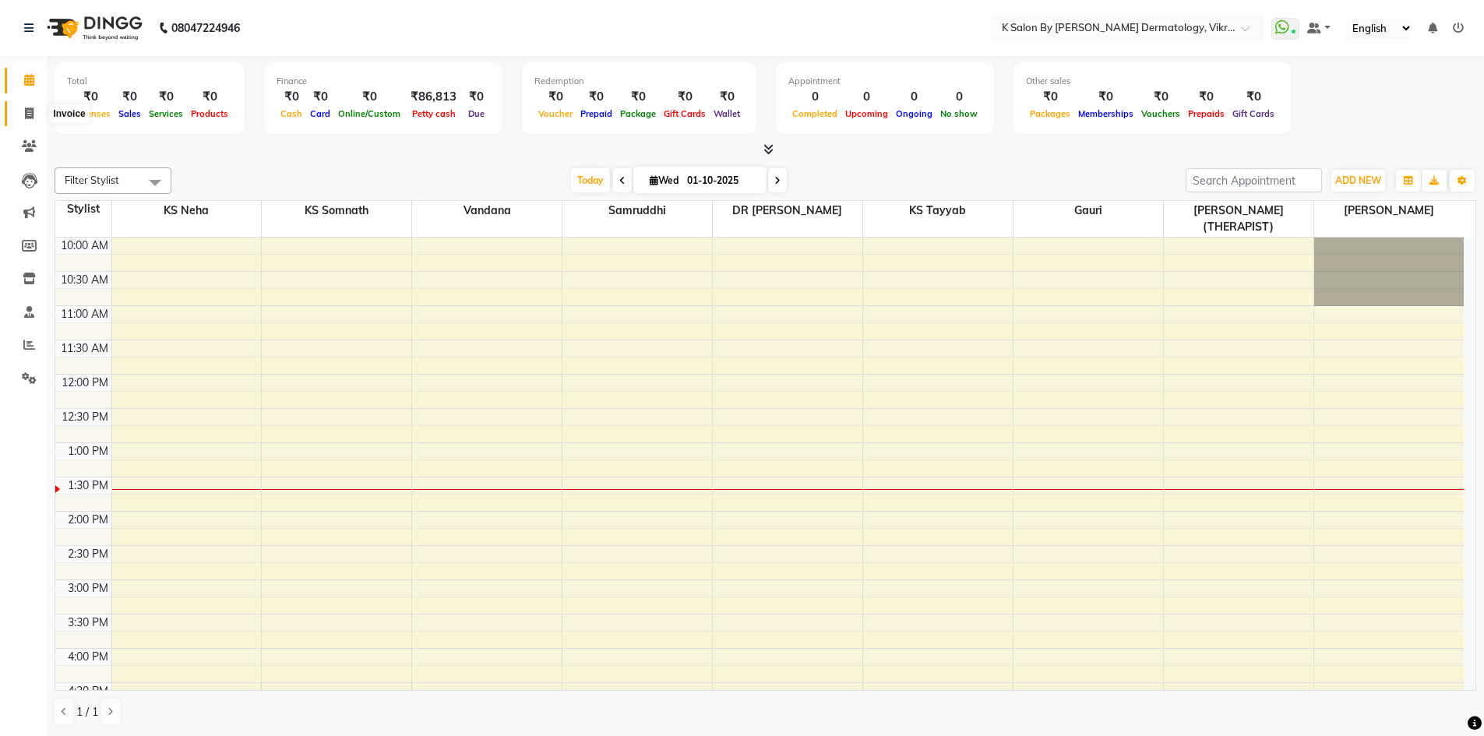
click at [34, 111] on icon at bounding box center [29, 114] width 9 height 12
select select "service"
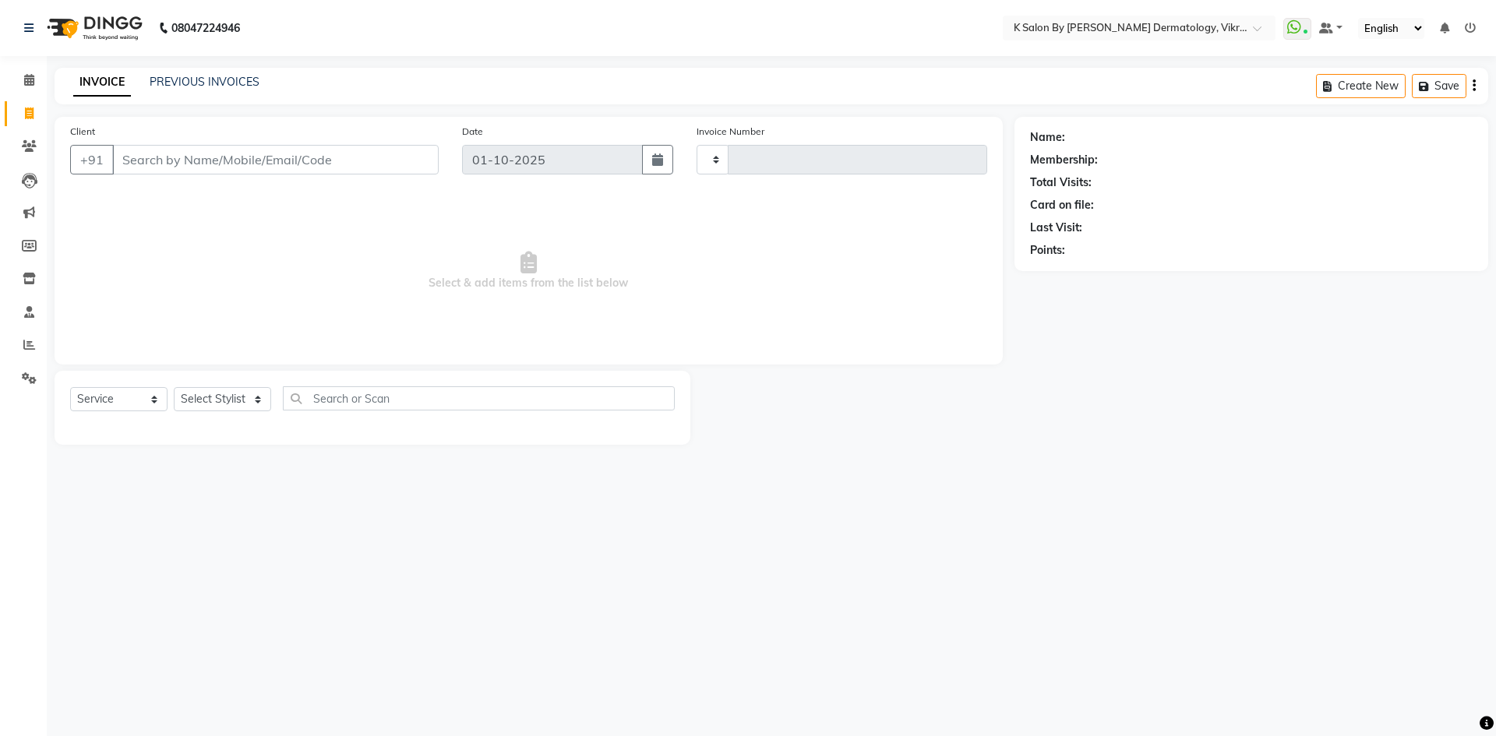
type input "0642"
select select "6798"
